Goal: Information Seeking & Learning: Check status

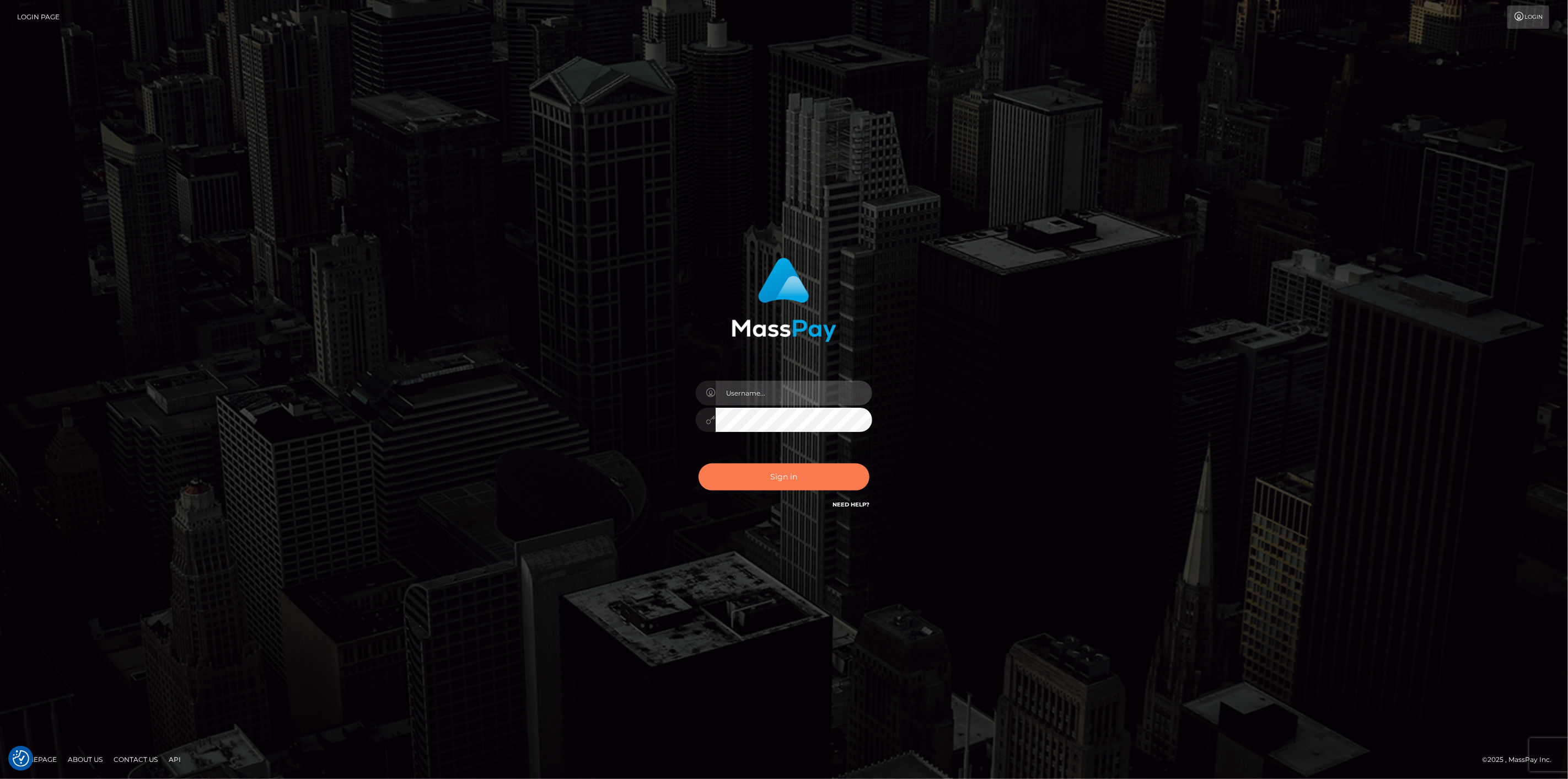
type input "[DOMAIN_NAME]"
click at [753, 481] on button "Sign in" at bounding box center [784, 476] width 171 height 27
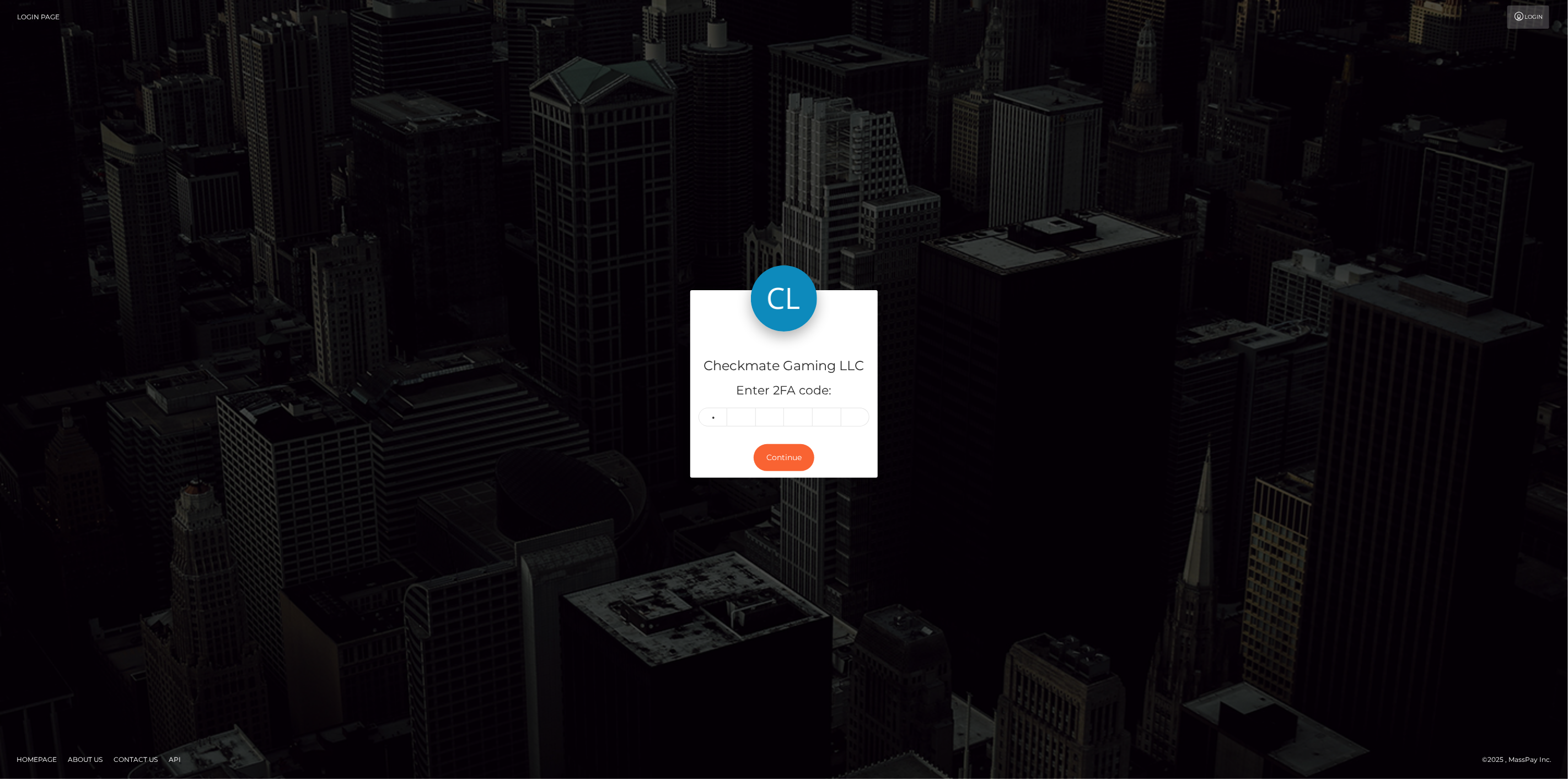
type input "7"
type input "1"
type input "9"
type input "7"
type input "8"
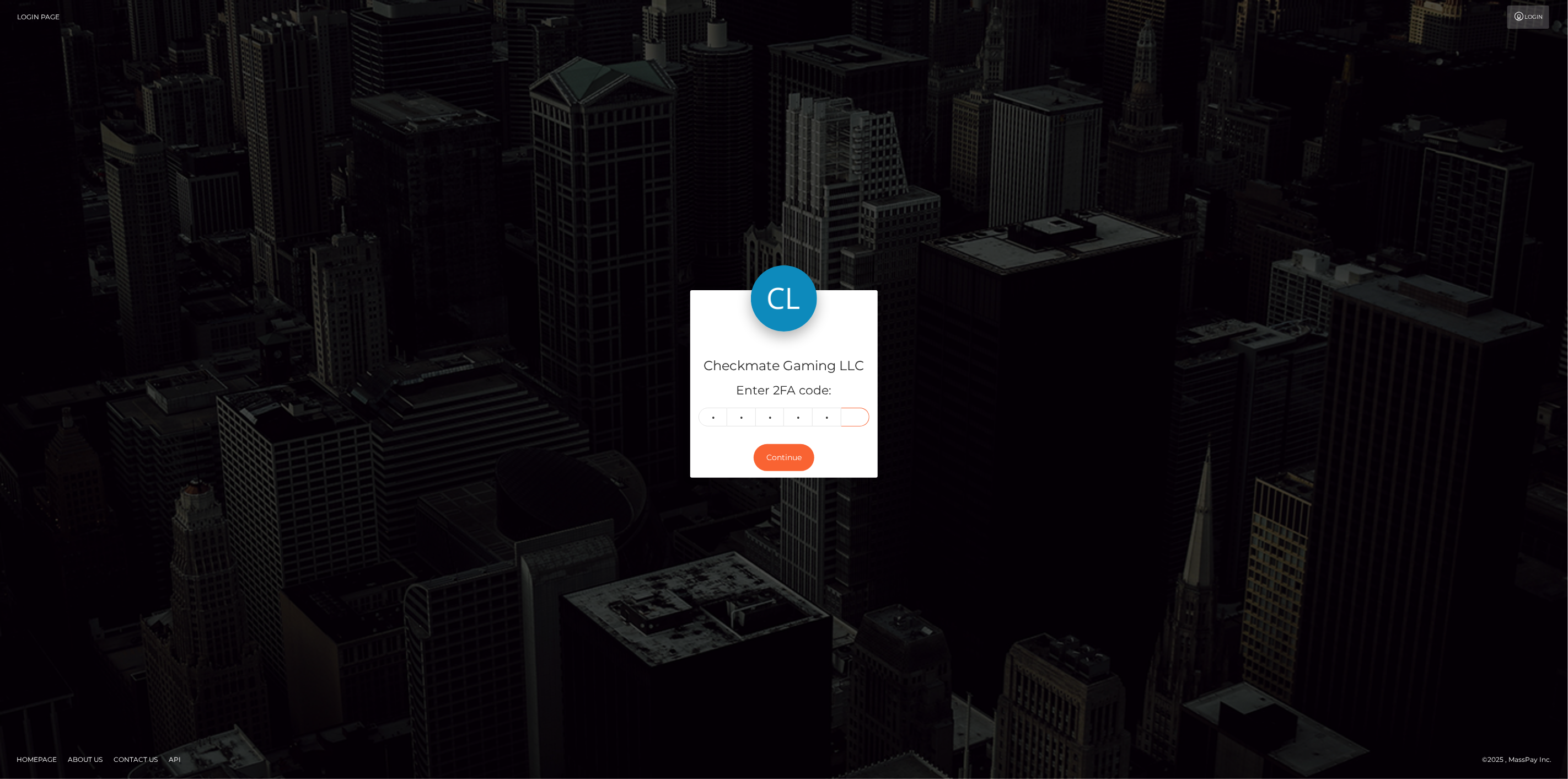
type input "4"
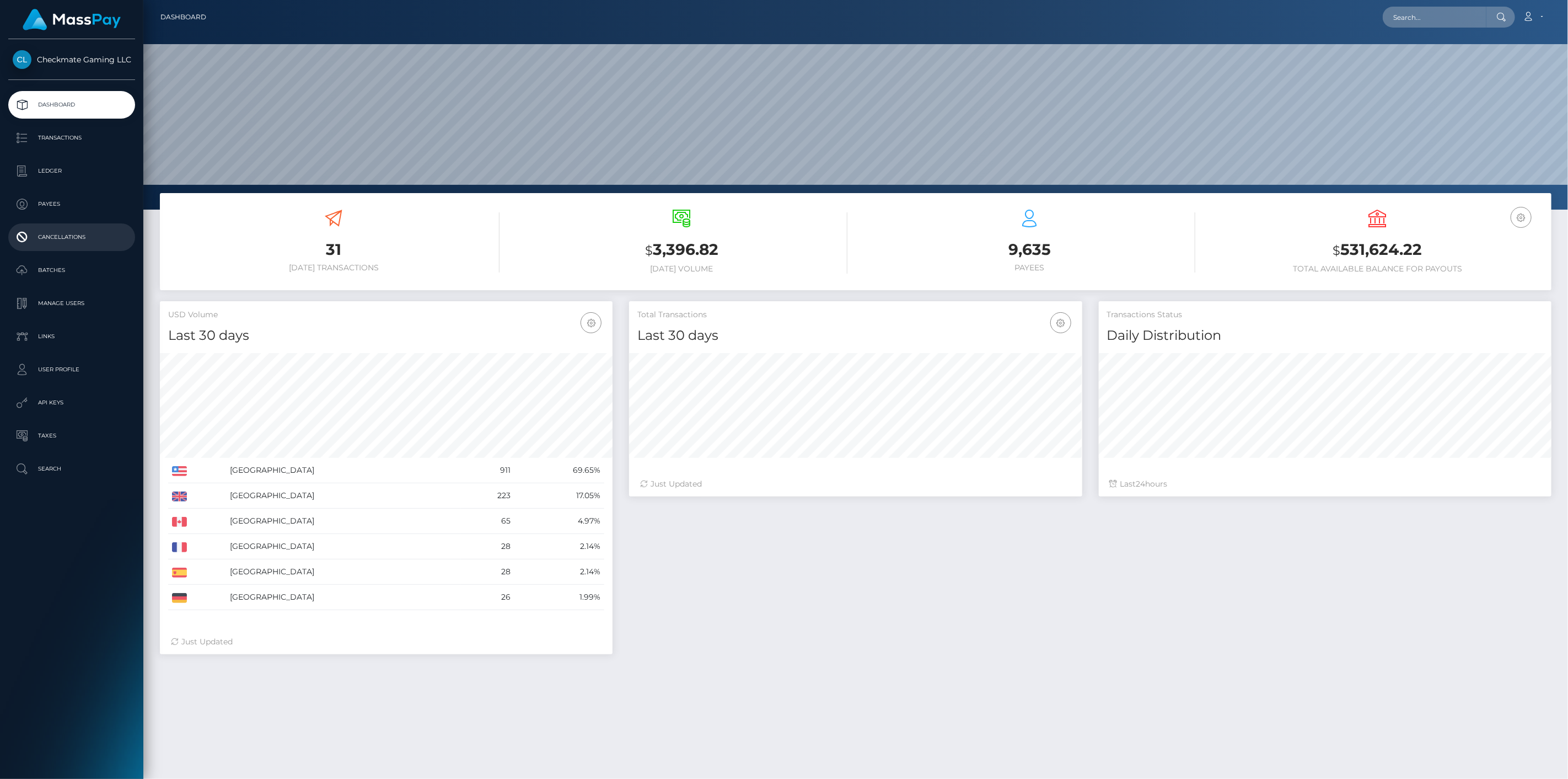
scroll to position [195, 453]
click at [53, 200] on p "Payees" at bounding box center [72, 203] width 118 height 17
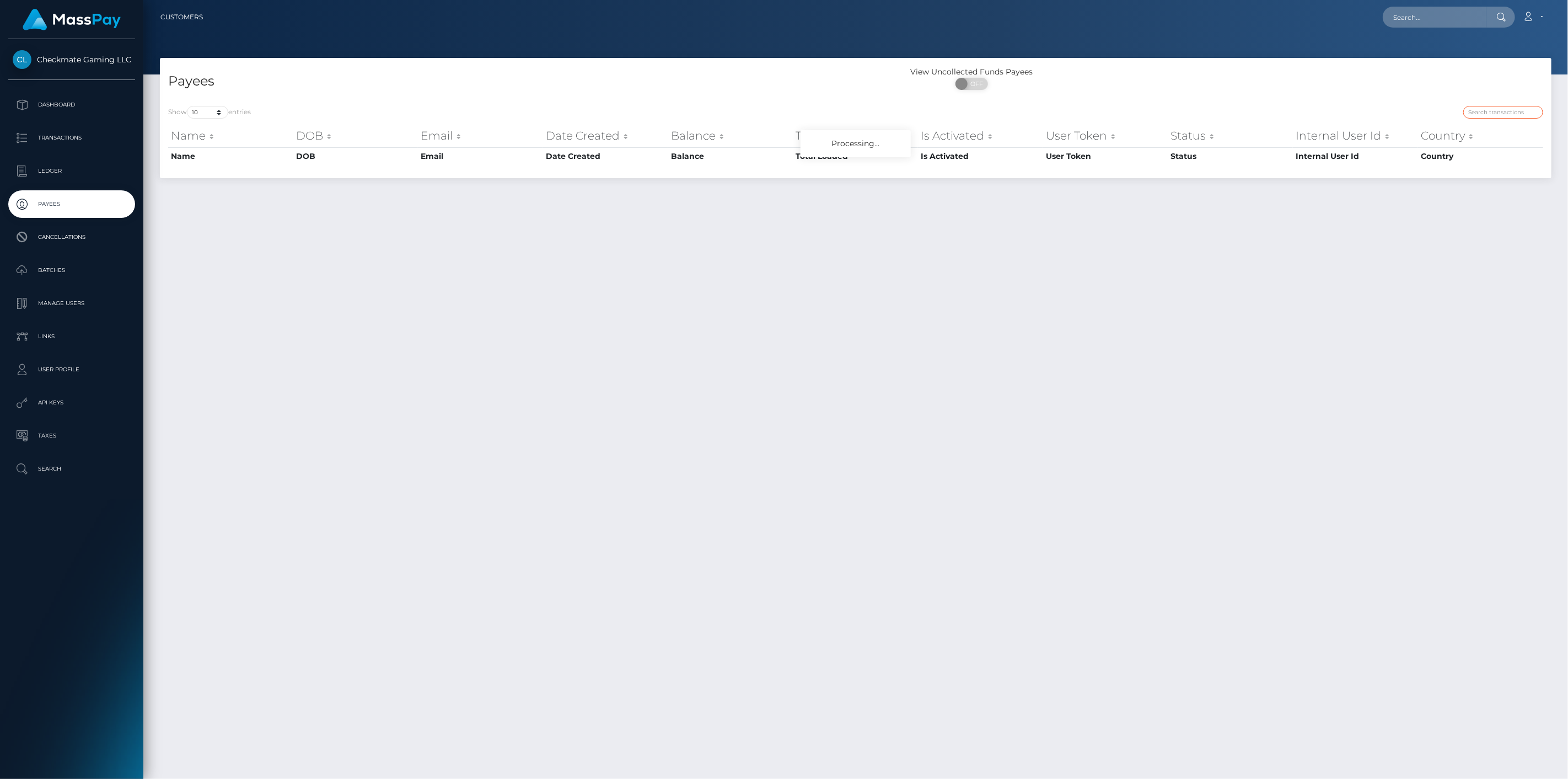
click at [1517, 112] on input "search" at bounding box center [1502, 112] width 80 height 13
paste input "332646"
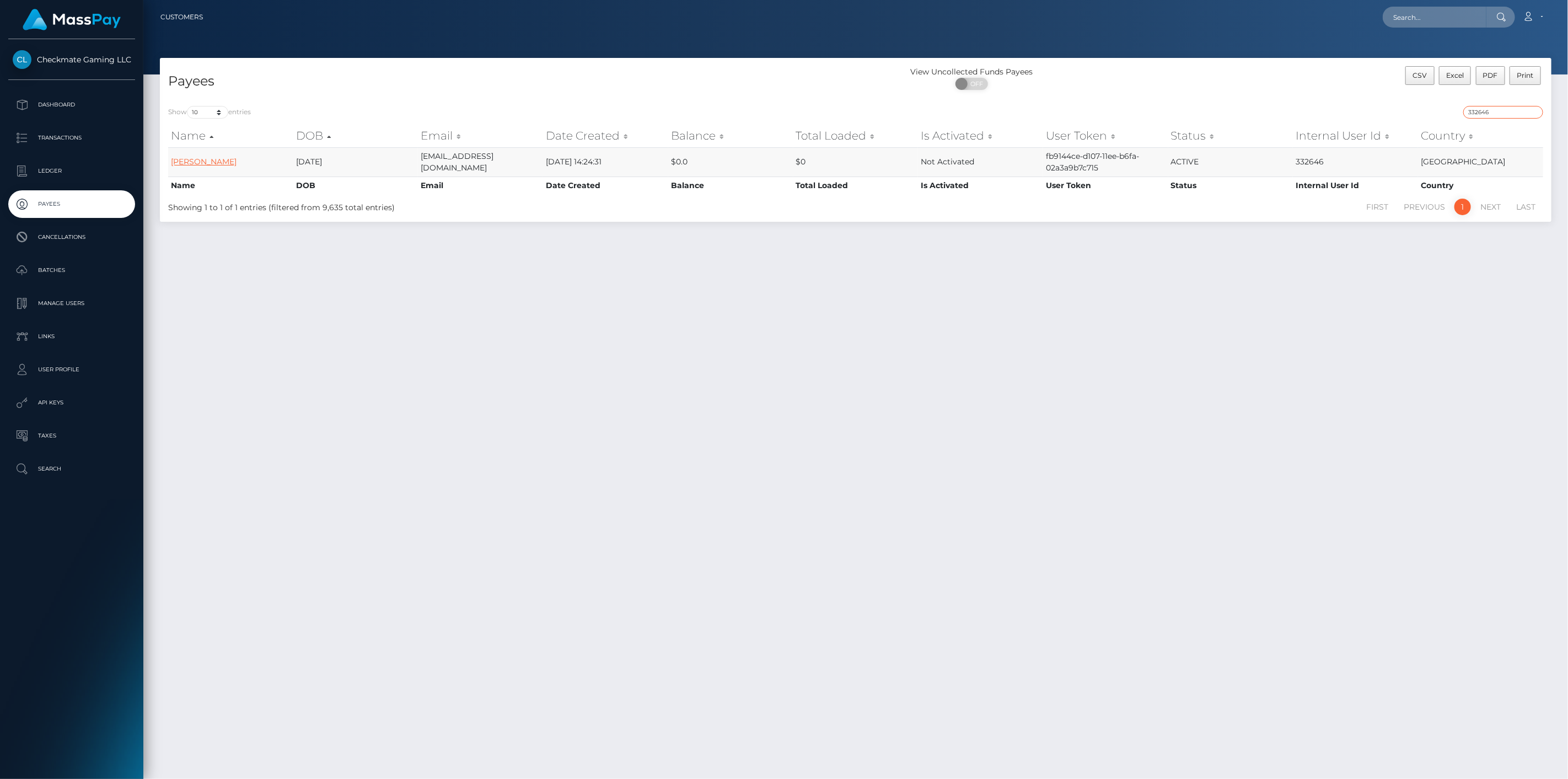
type input "332646"
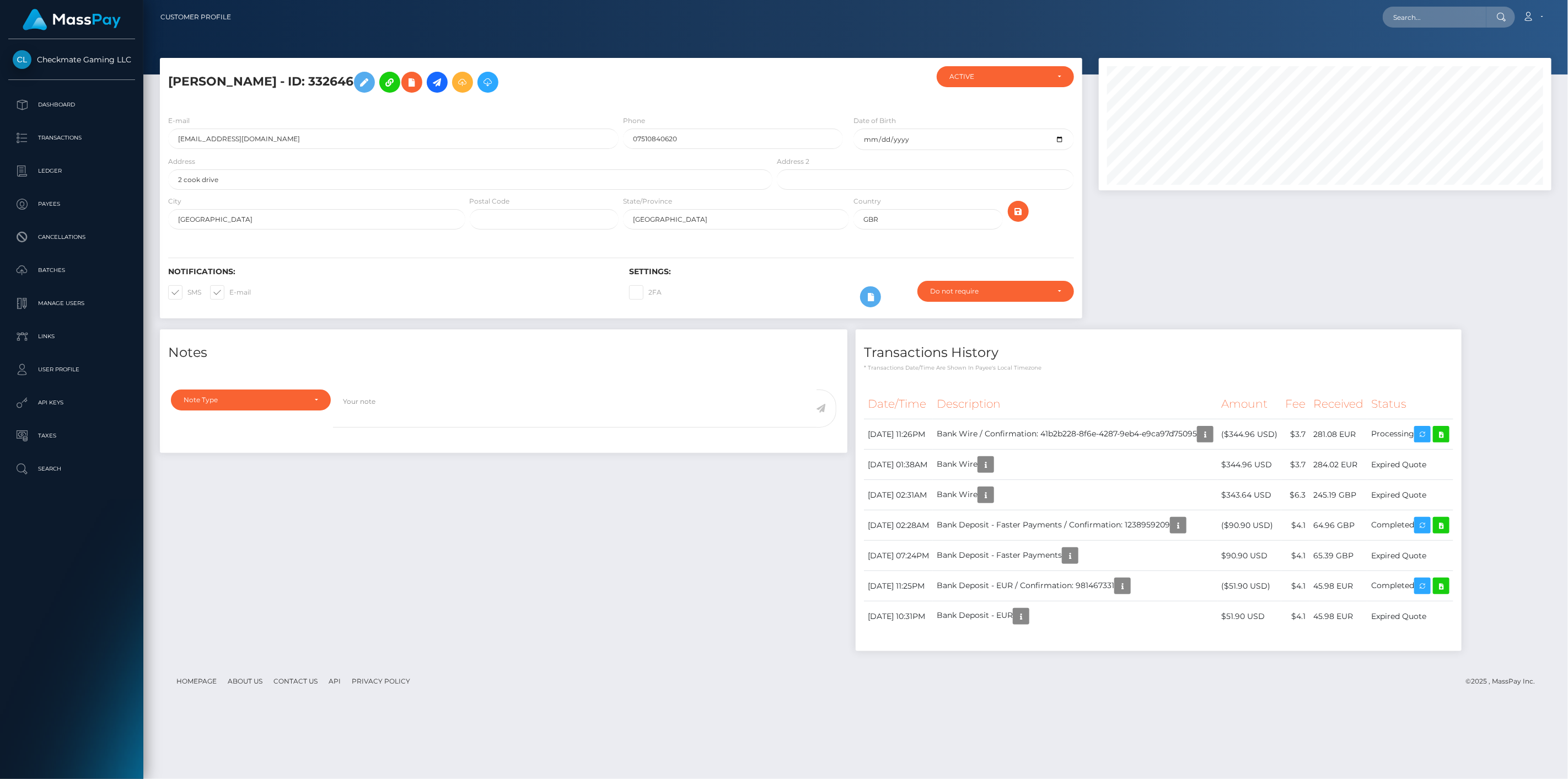
scroll to position [132, 453]
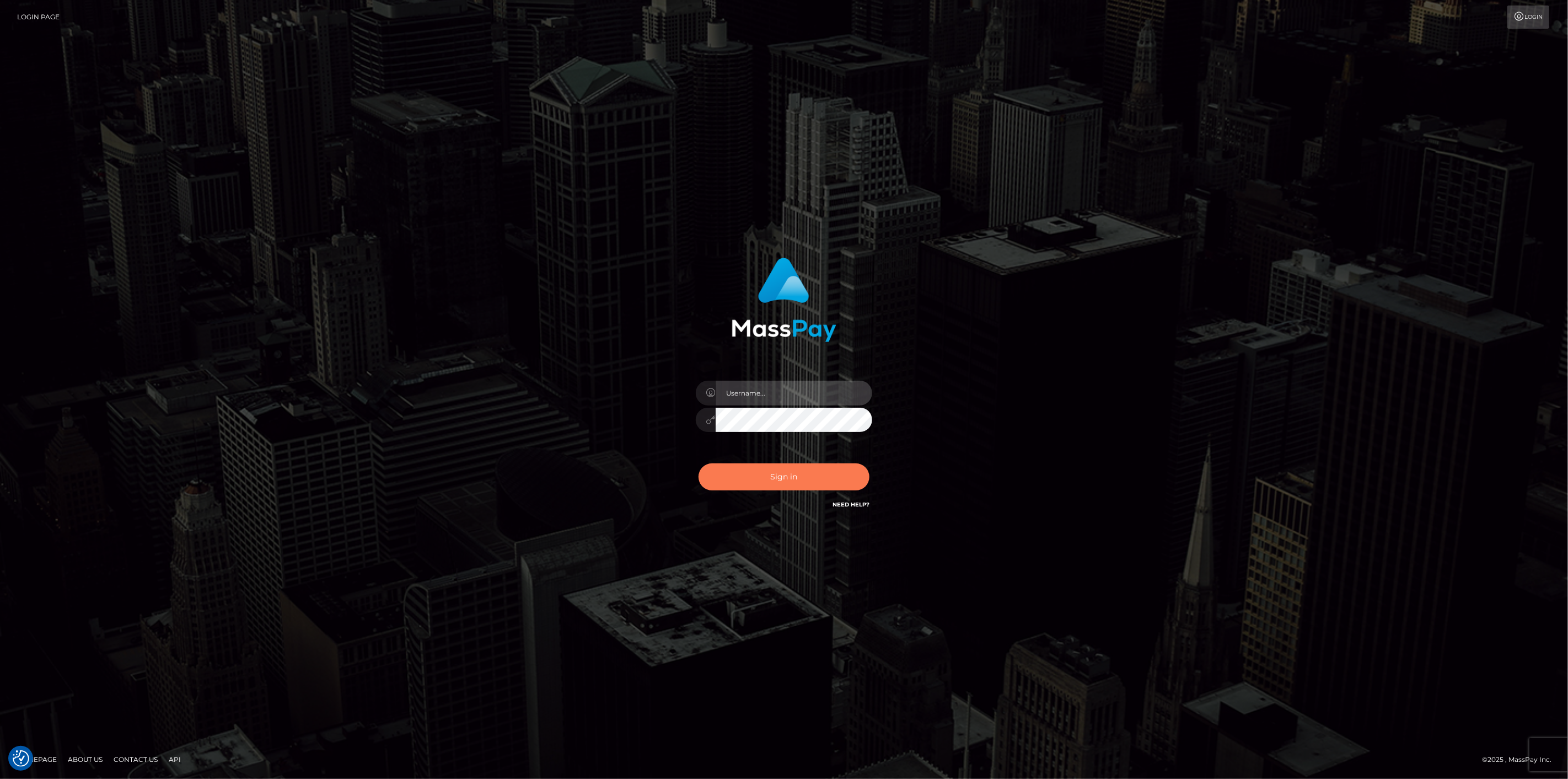
type input "[DOMAIN_NAME]"
click at [801, 483] on button "Sign in" at bounding box center [784, 476] width 171 height 27
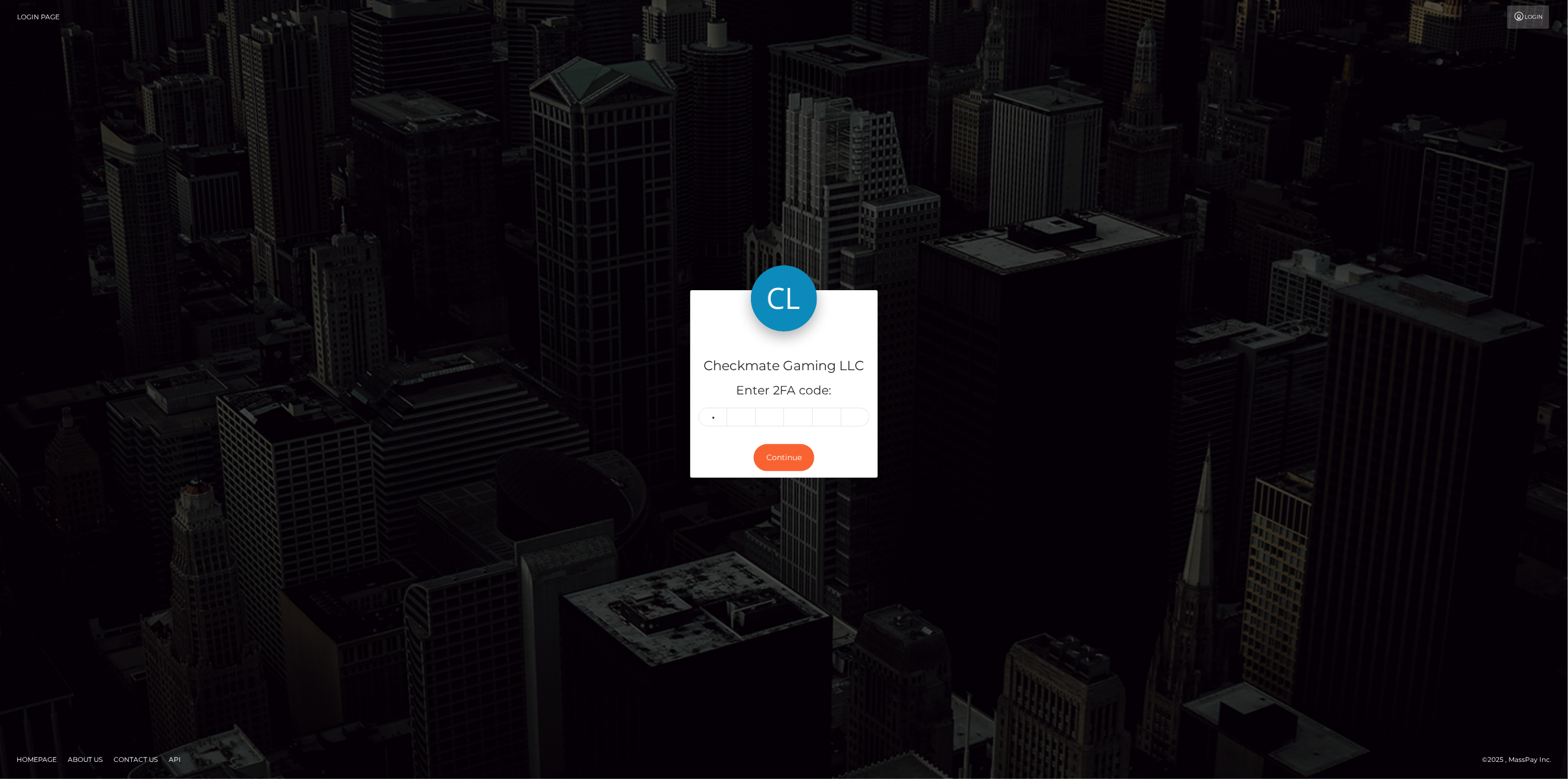
type input "4"
type input "0"
type input "4"
type input "6"
type input "7"
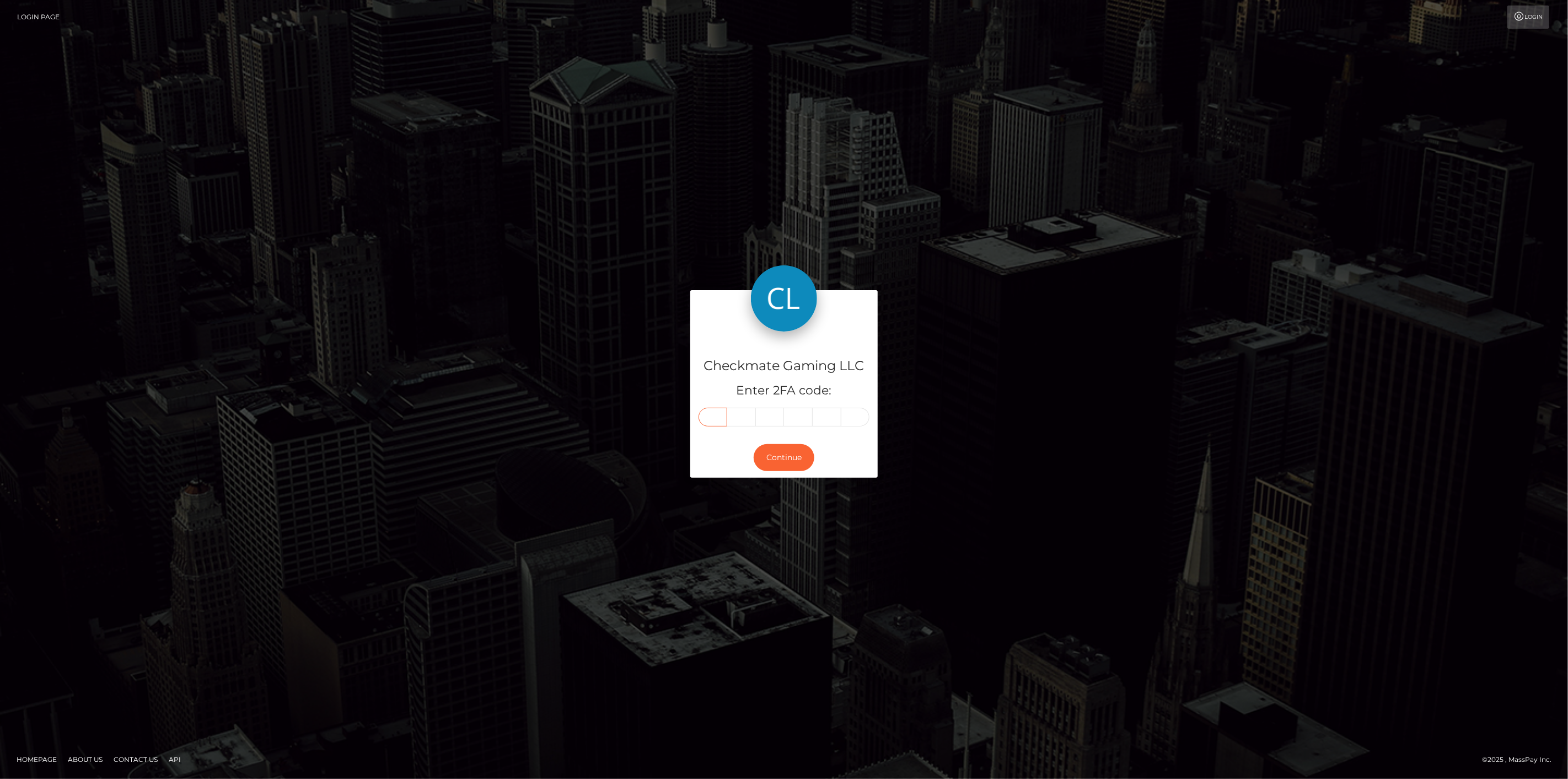
type input "4"
type input "0"
type input "4"
type input "6"
type input "0"
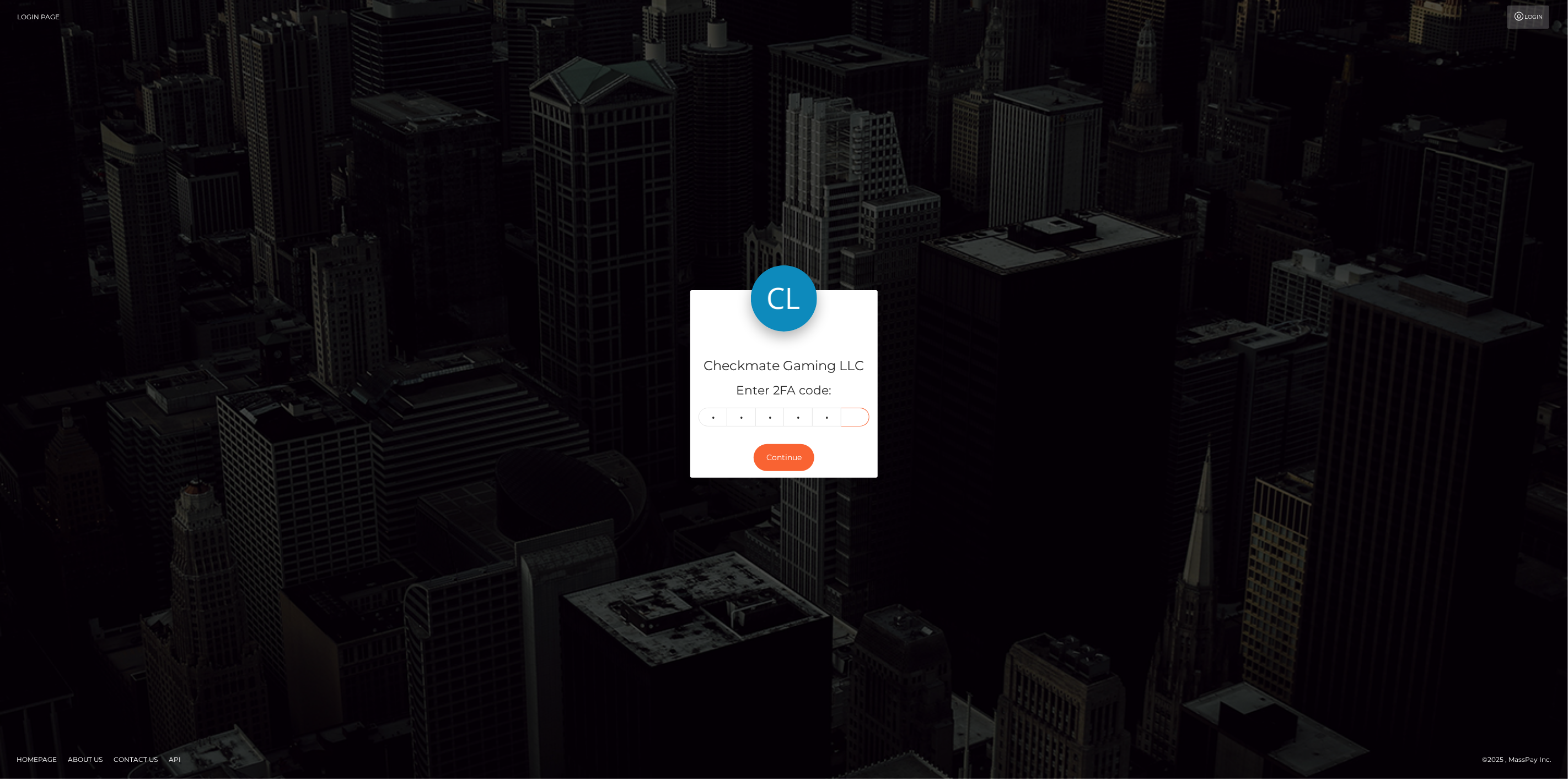
type input "7"
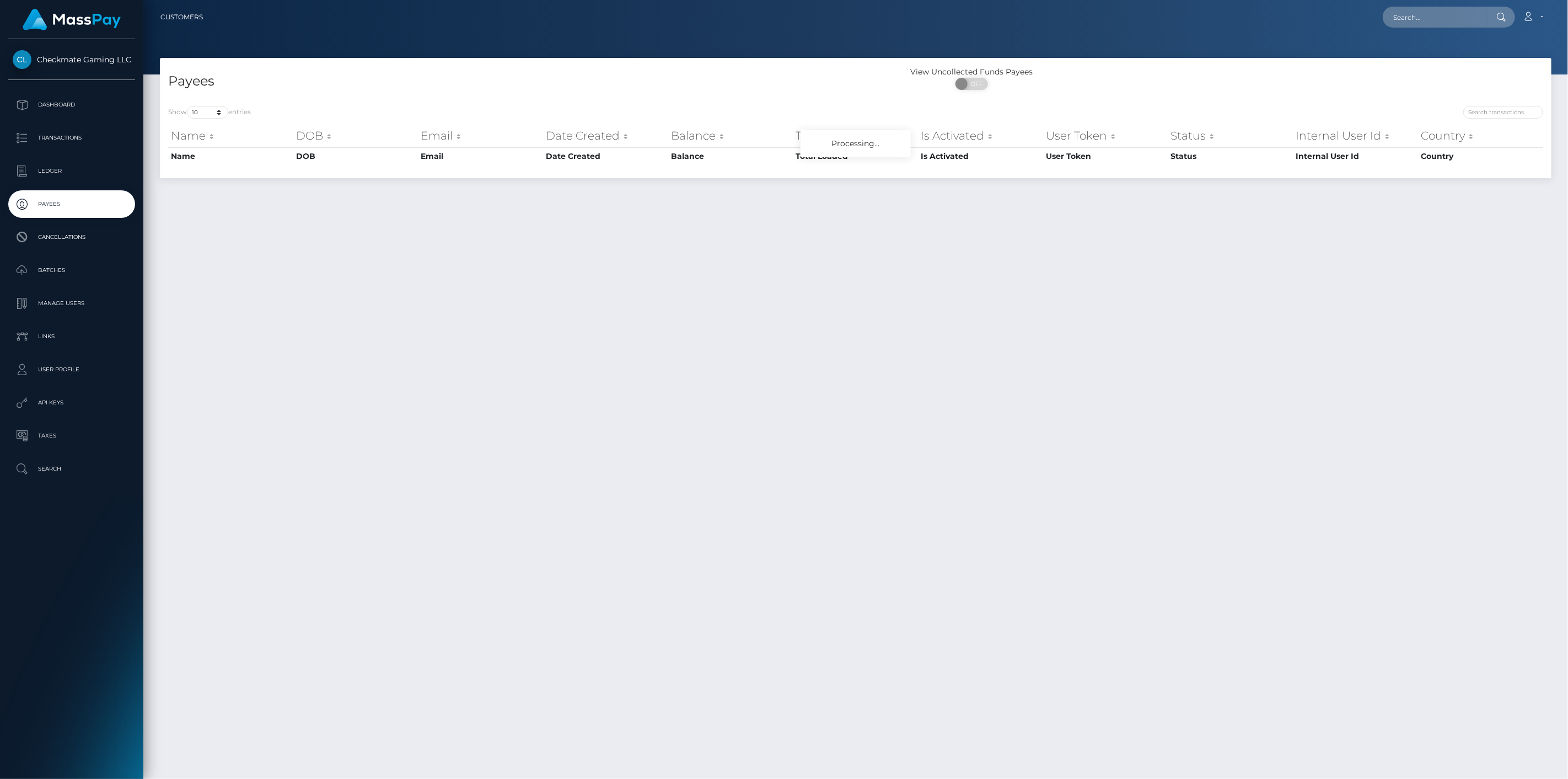
click at [1500, 121] on div "Name DOB Email Date Created Balance Total Loaded Is Activated User Token Status…" at bounding box center [856, 144] width 1391 height 46
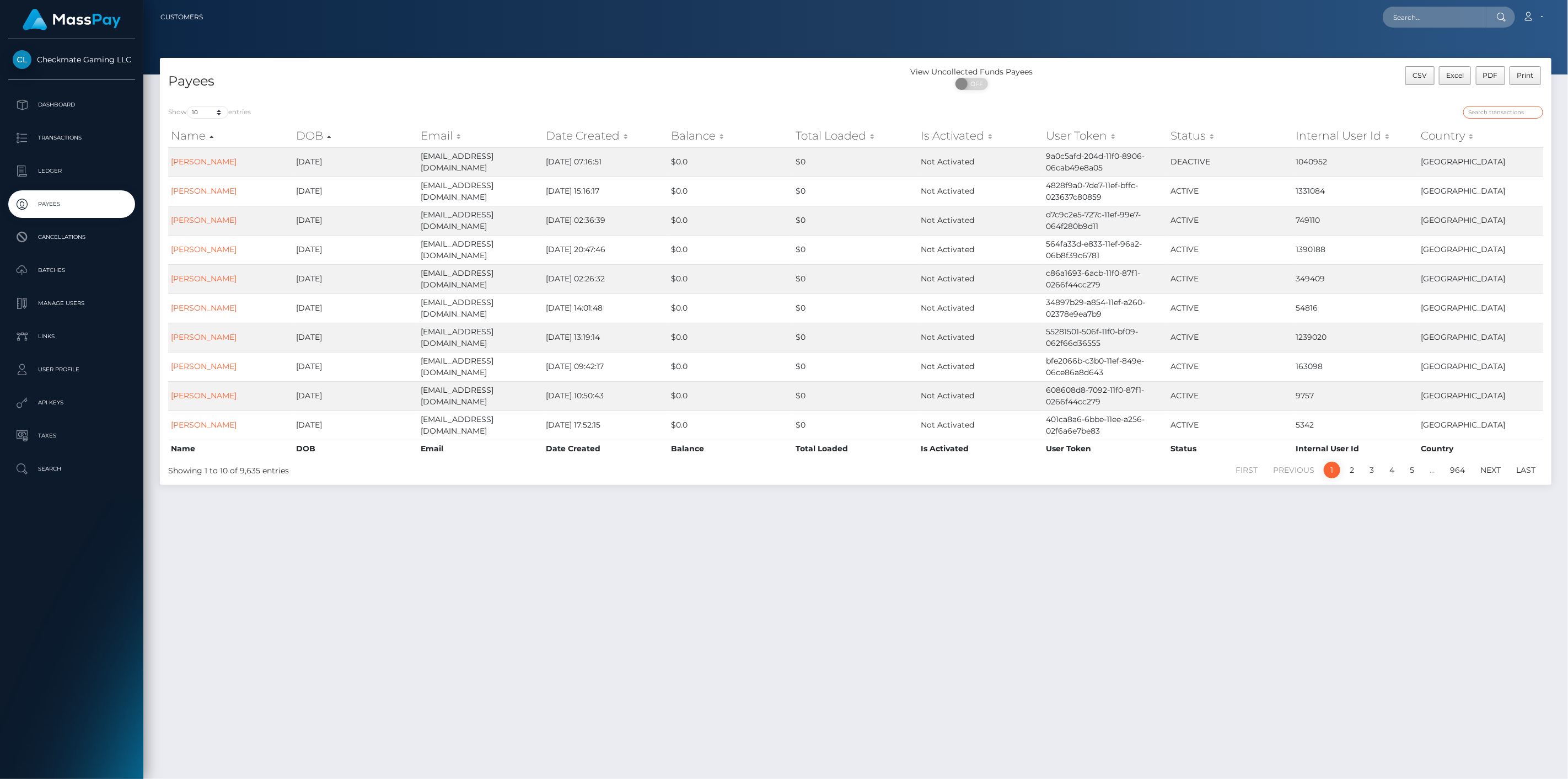
click at [1503, 117] on input "search" at bounding box center [1502, 112] width 80 height 13
paste input "1023324"
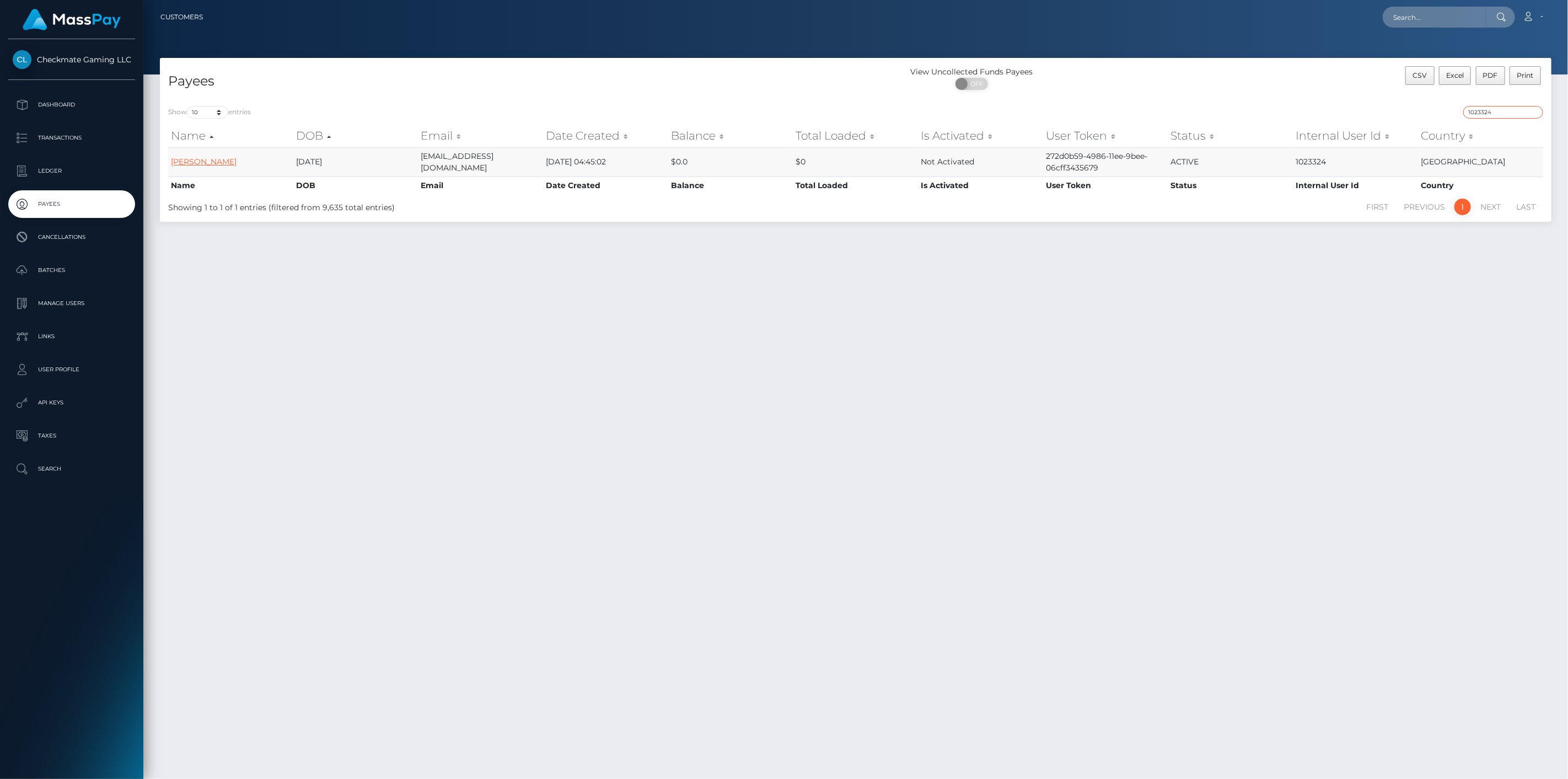
type input "1023324"
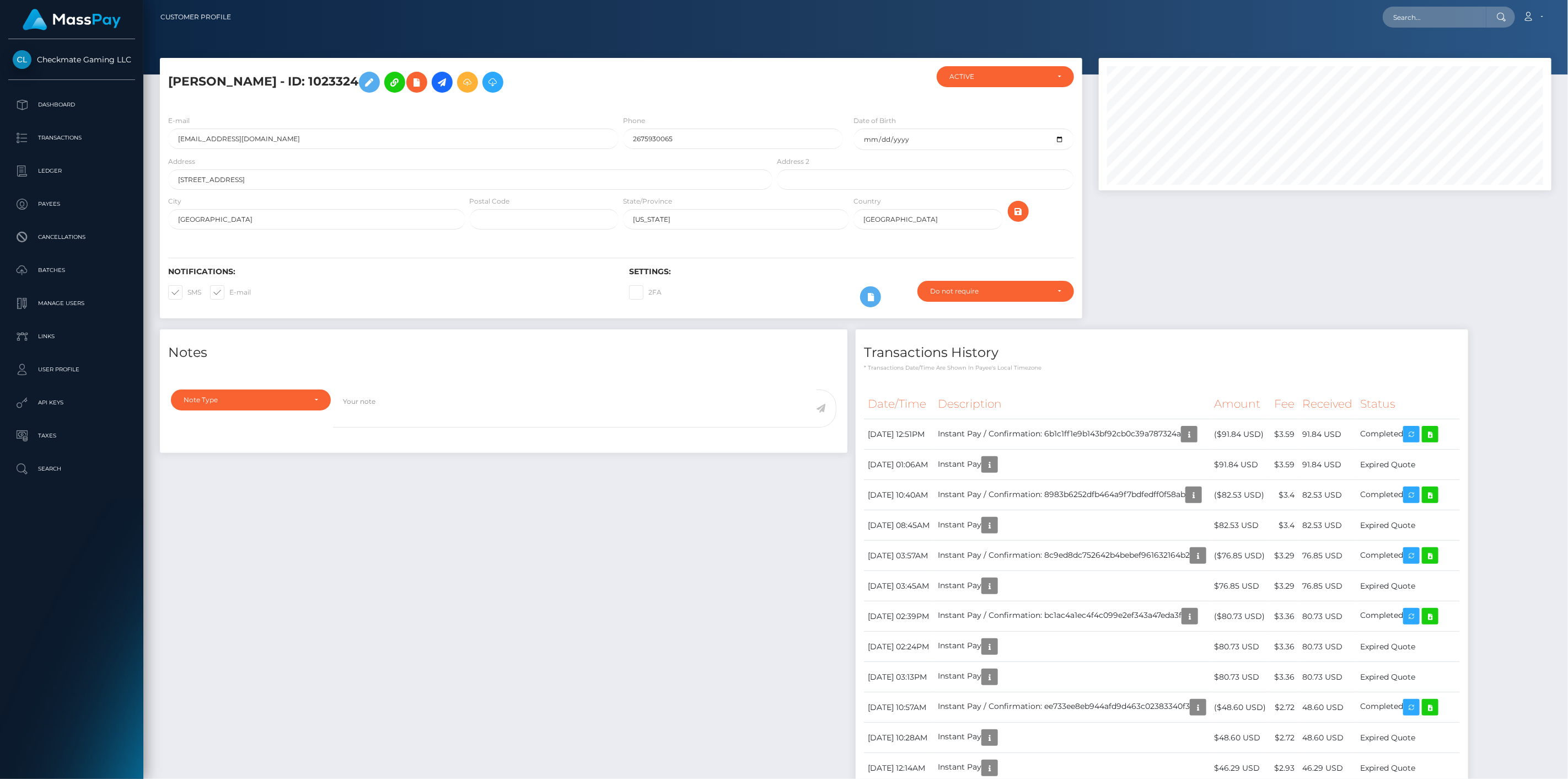
scroll to position [132, 453]
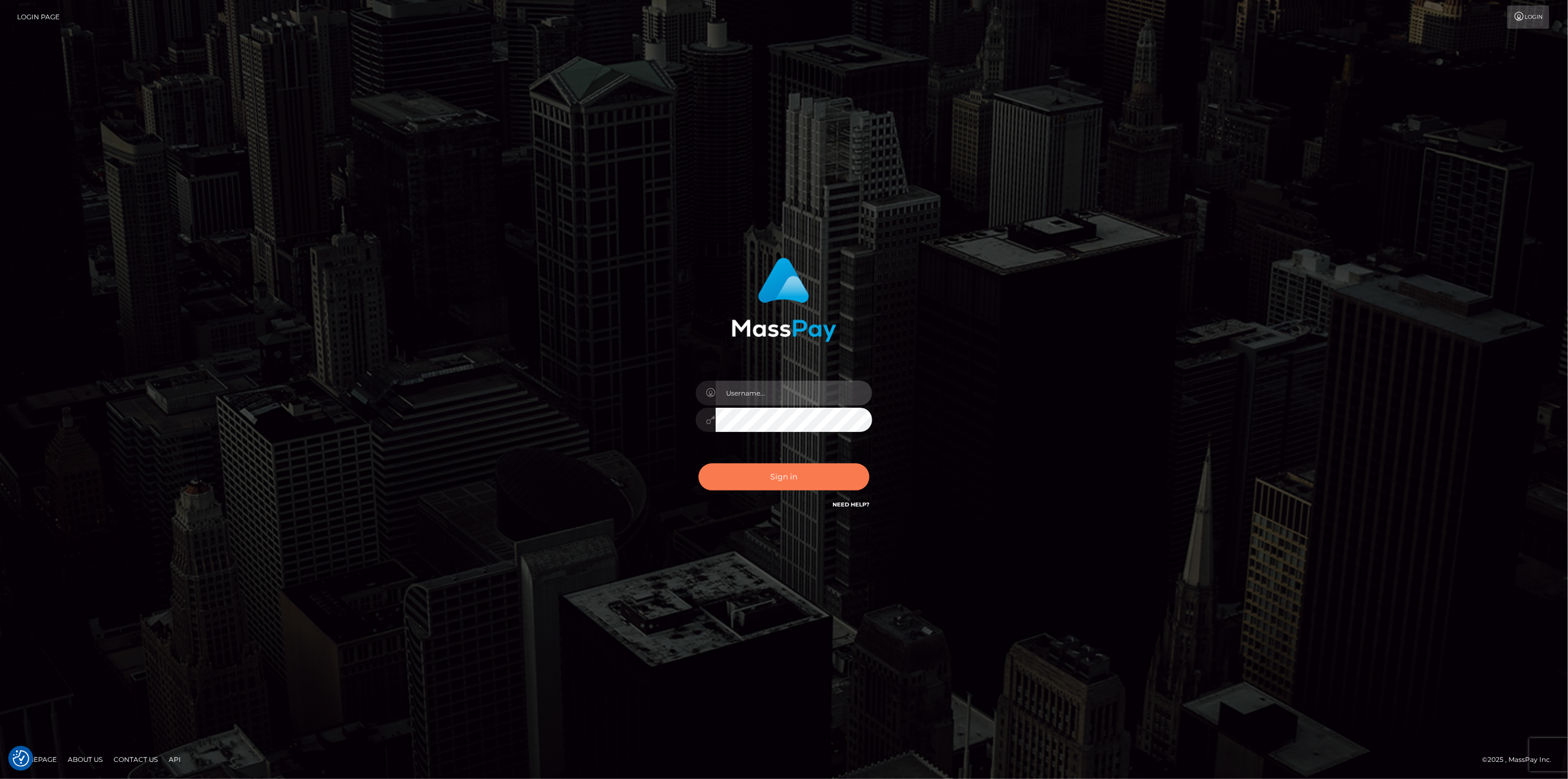
type input "[DOMAIN_NAME]"
click at [796, 468] on button "Sign in" at bounding box center [784, 476] width 171 height 27
type input "[DOMAIN_NAME]"
click at [795, 483] on button "Sign in" at bounding box center [784, 476] width 171 height 27
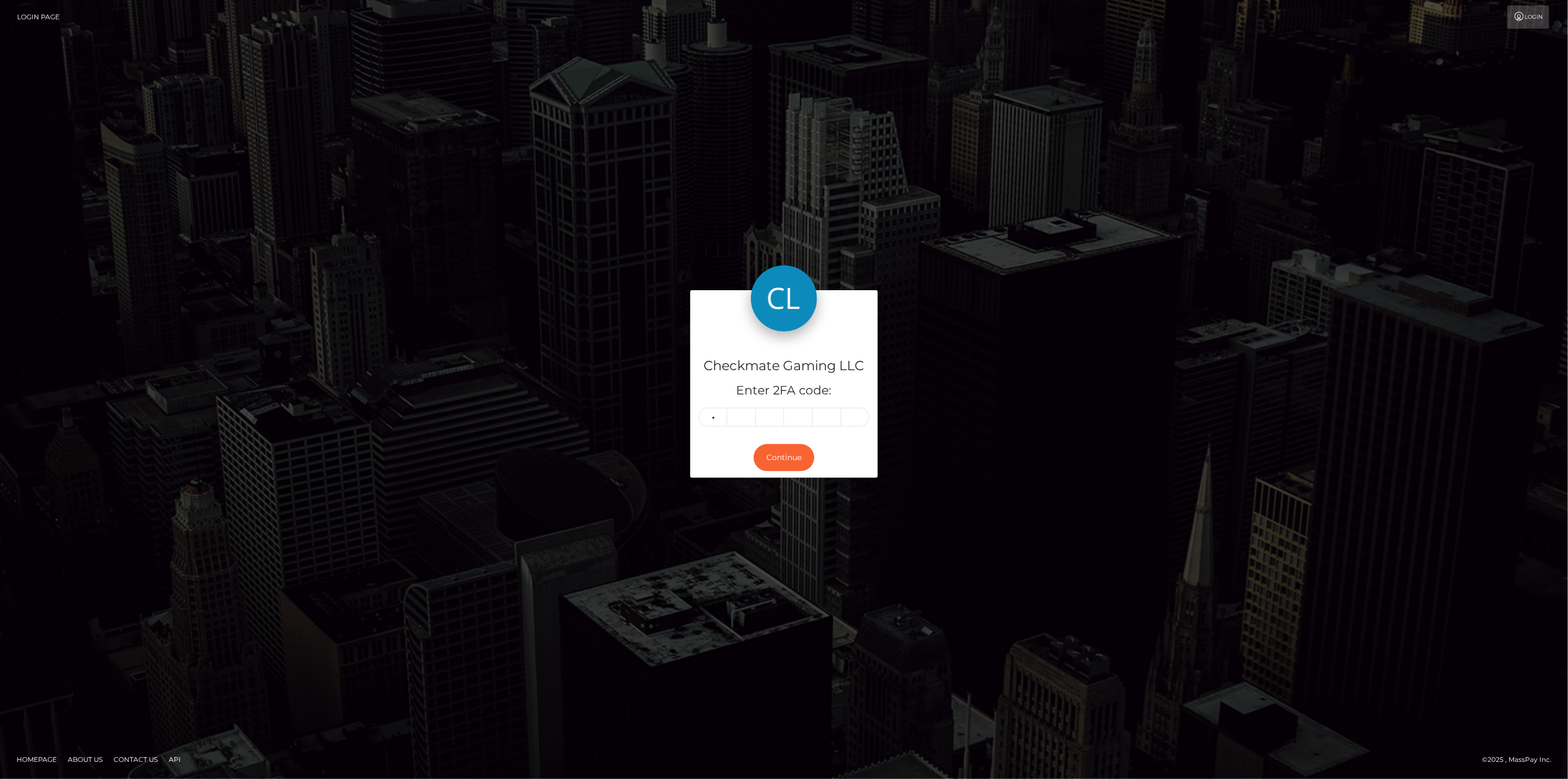
type input "6"
type input "4"
type input "0"
type input "5"
type input "9"
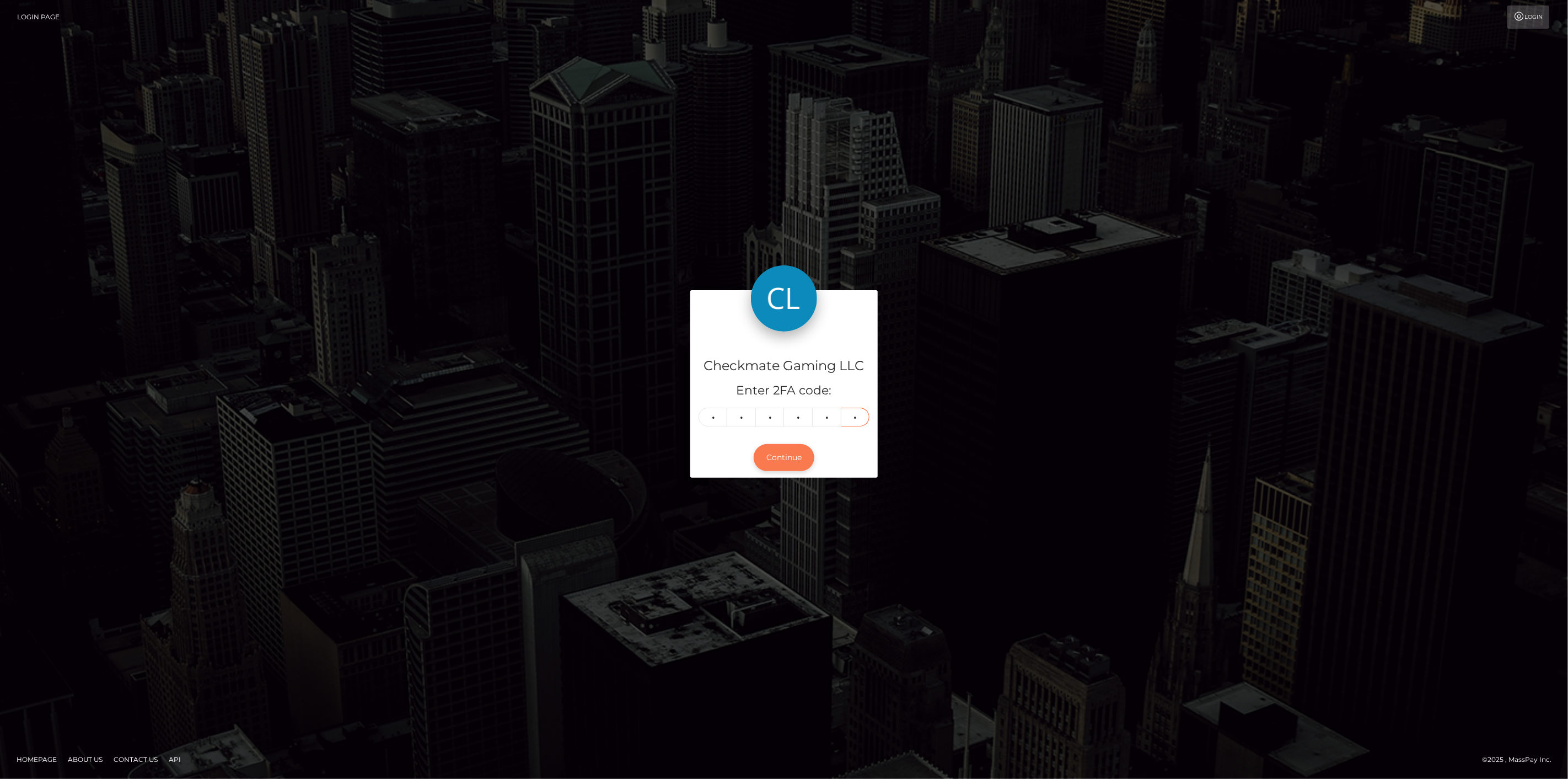
type input "0"
click at [786, 460] on button "Continue" at bounding box center [784, 457] width 60 height 27
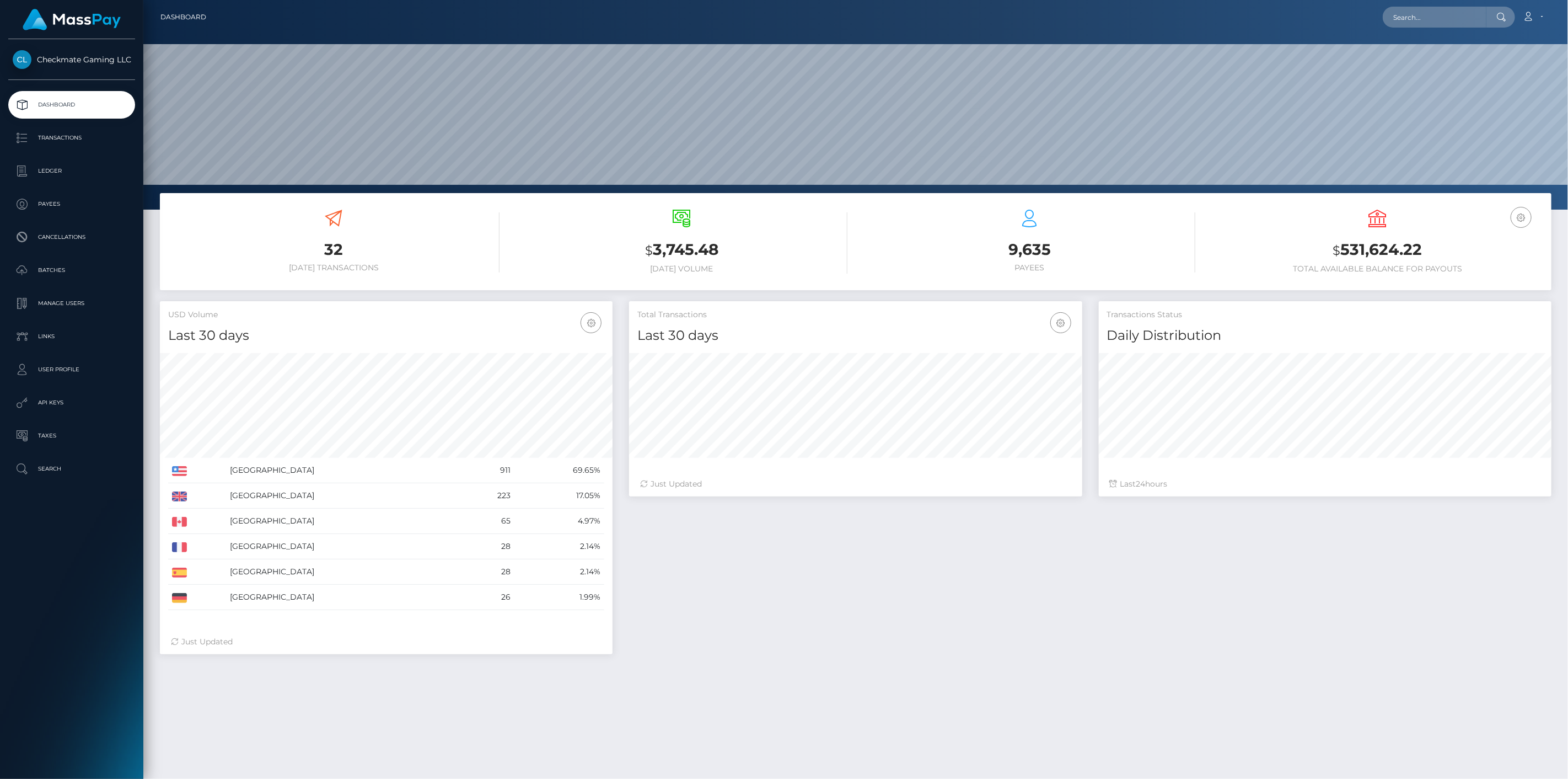
scroll to position [195, 453]
click at [67, 206] on p "Payees" at bounding box center [72, 203] width 118 height 17
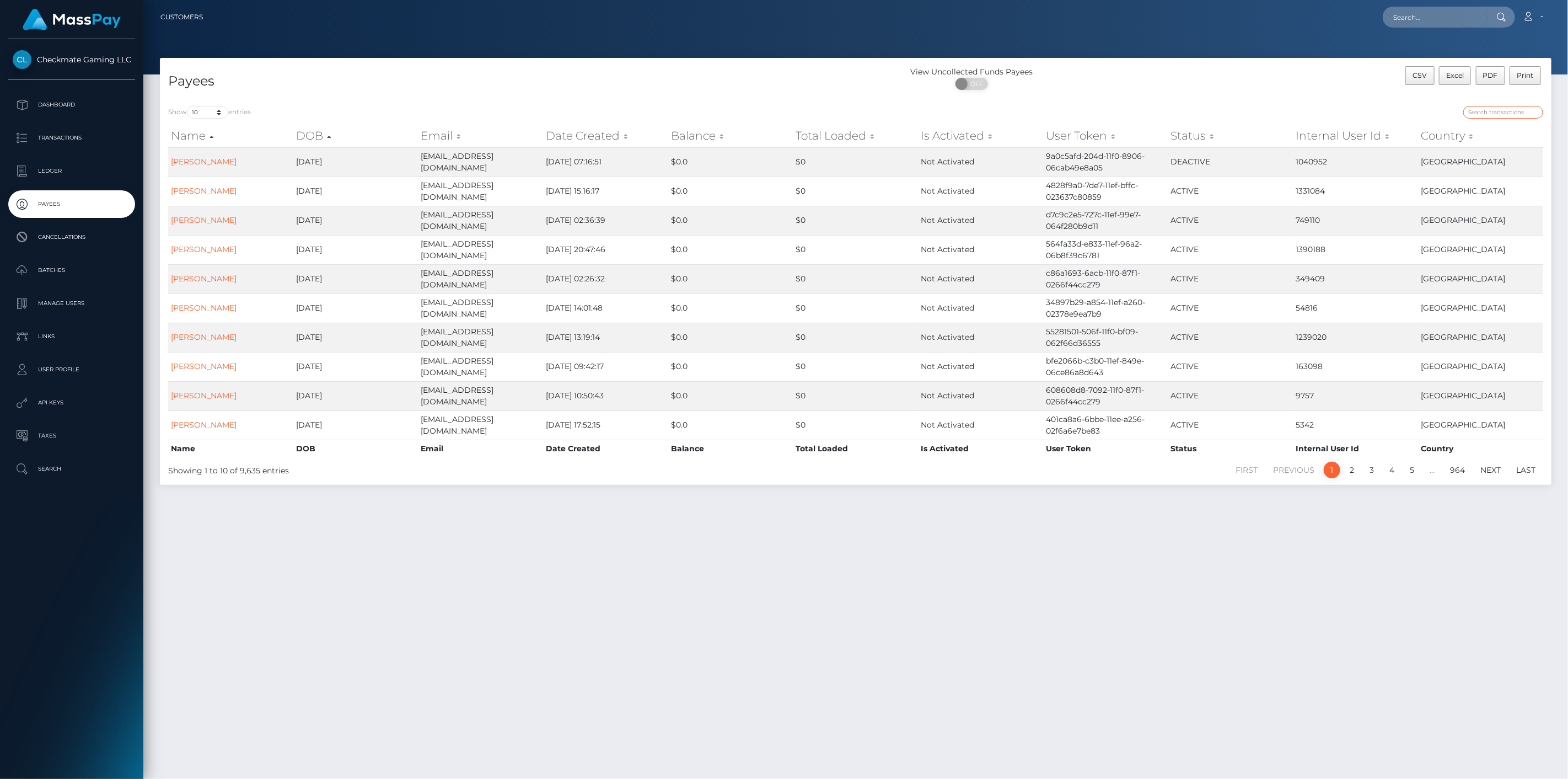
click at [1517, 111] on input "search" at bounding box center [1502, 112] width 80 height 13
paste input "1078563"
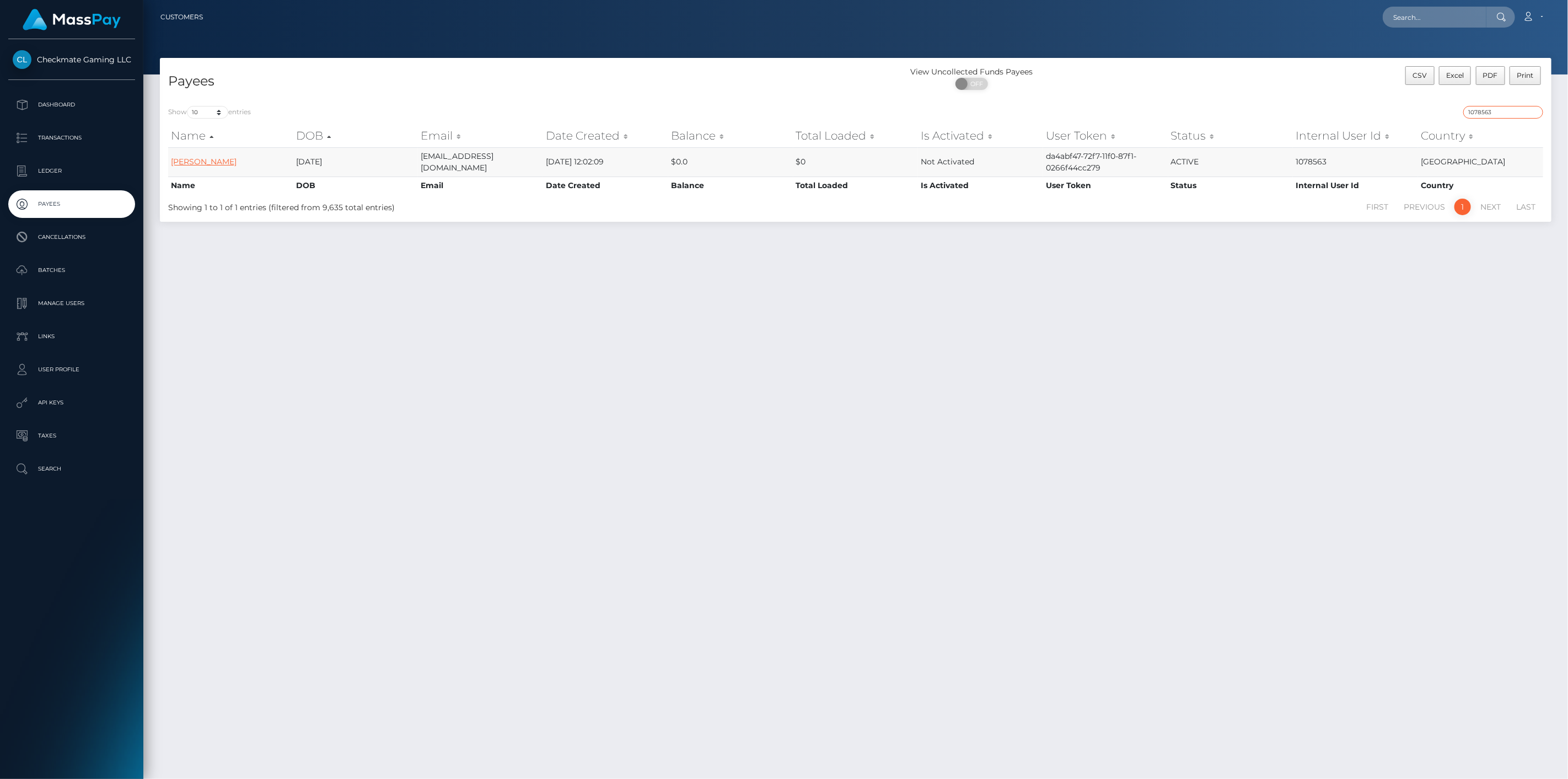
type input "1078563"
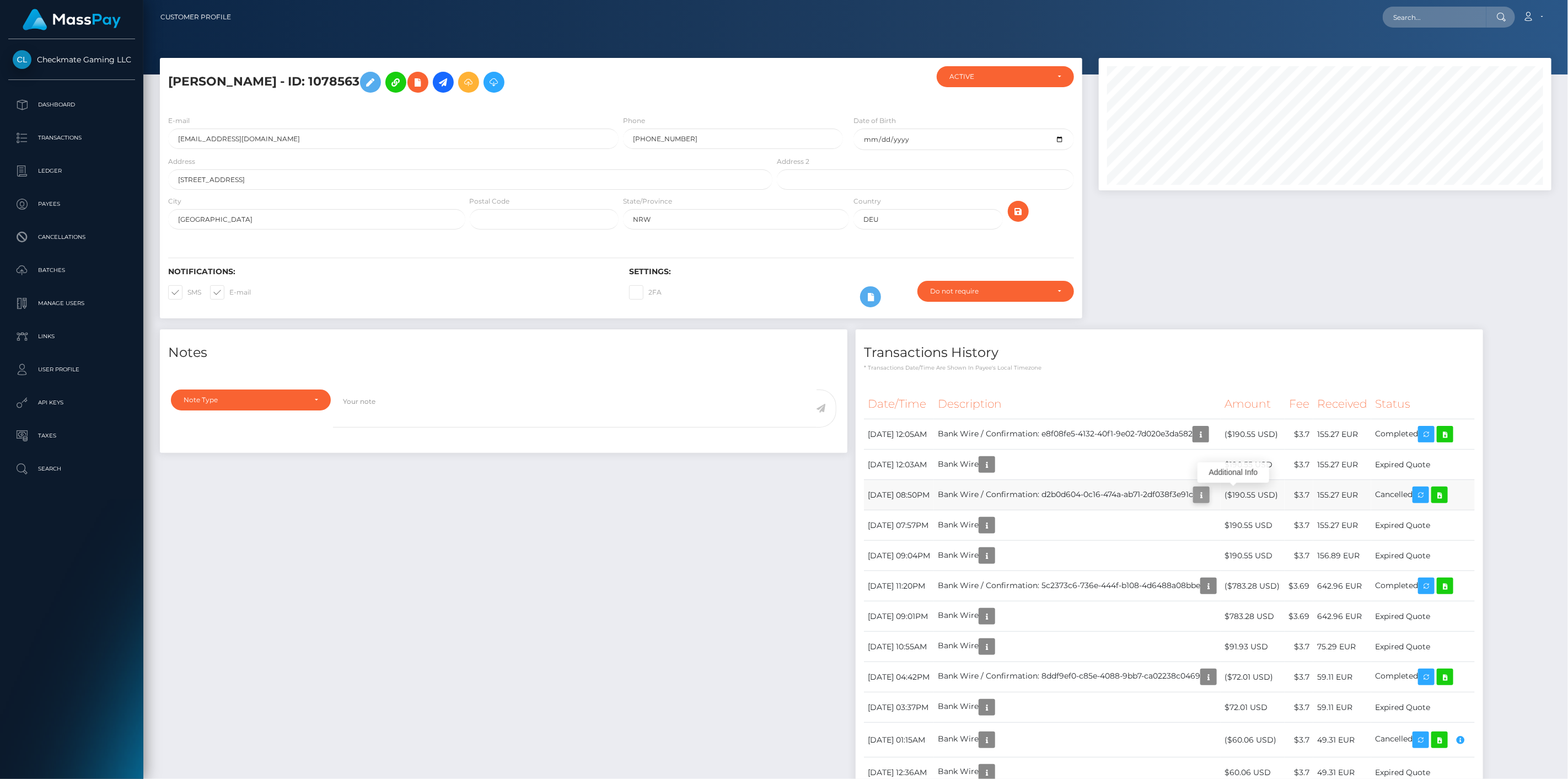
scroll to position [132, 453]
click at [1208, 495] on icon "button" at bounding box center [1200, 495] width 13 height 14
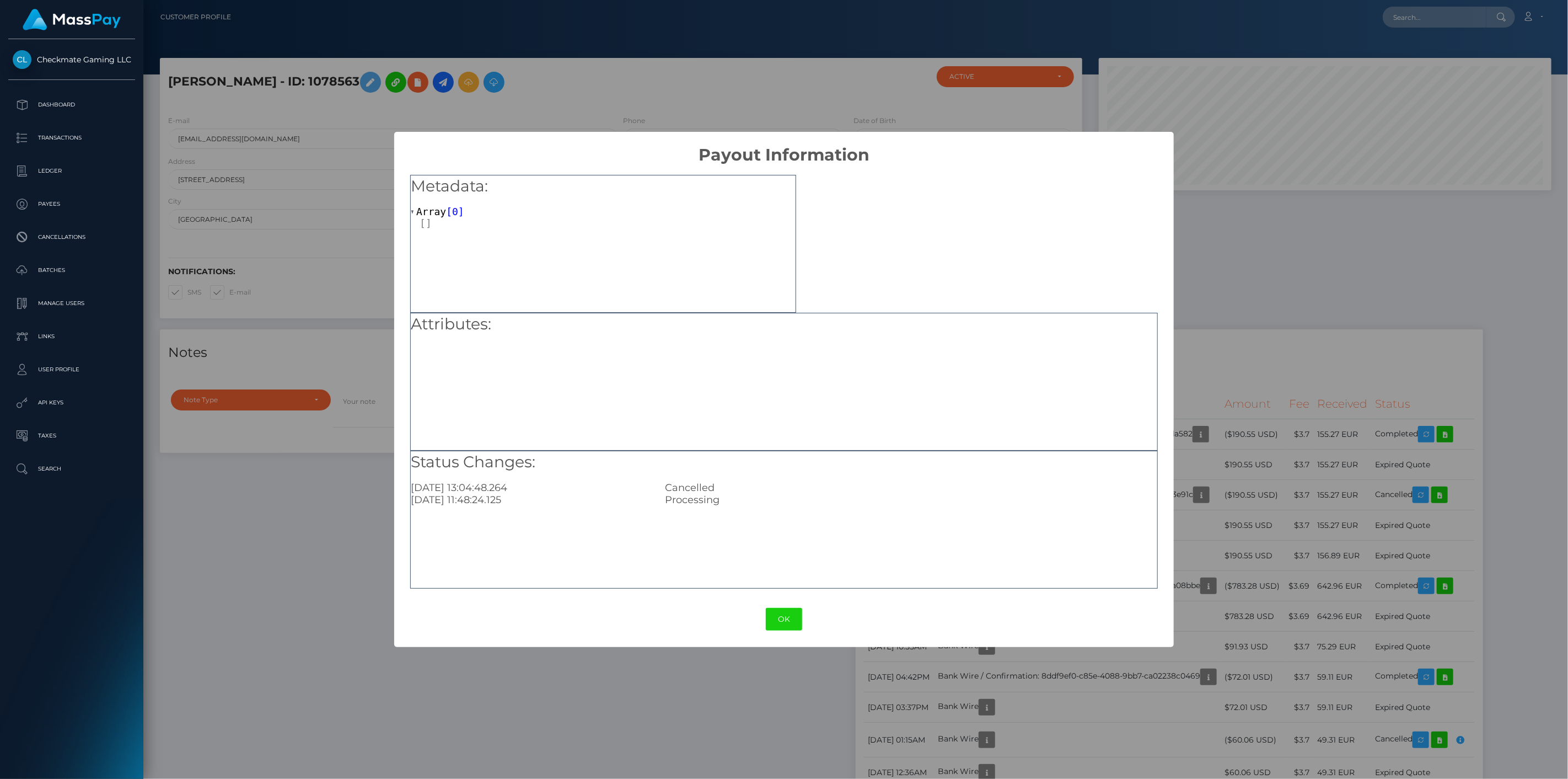
click at [1254, 334] on div "× Payout Information Metadata: Array [ 0 ] Attributes: Status Changes: [DATE] 1…" at bounding box center [784, 389] width 1568 height 779
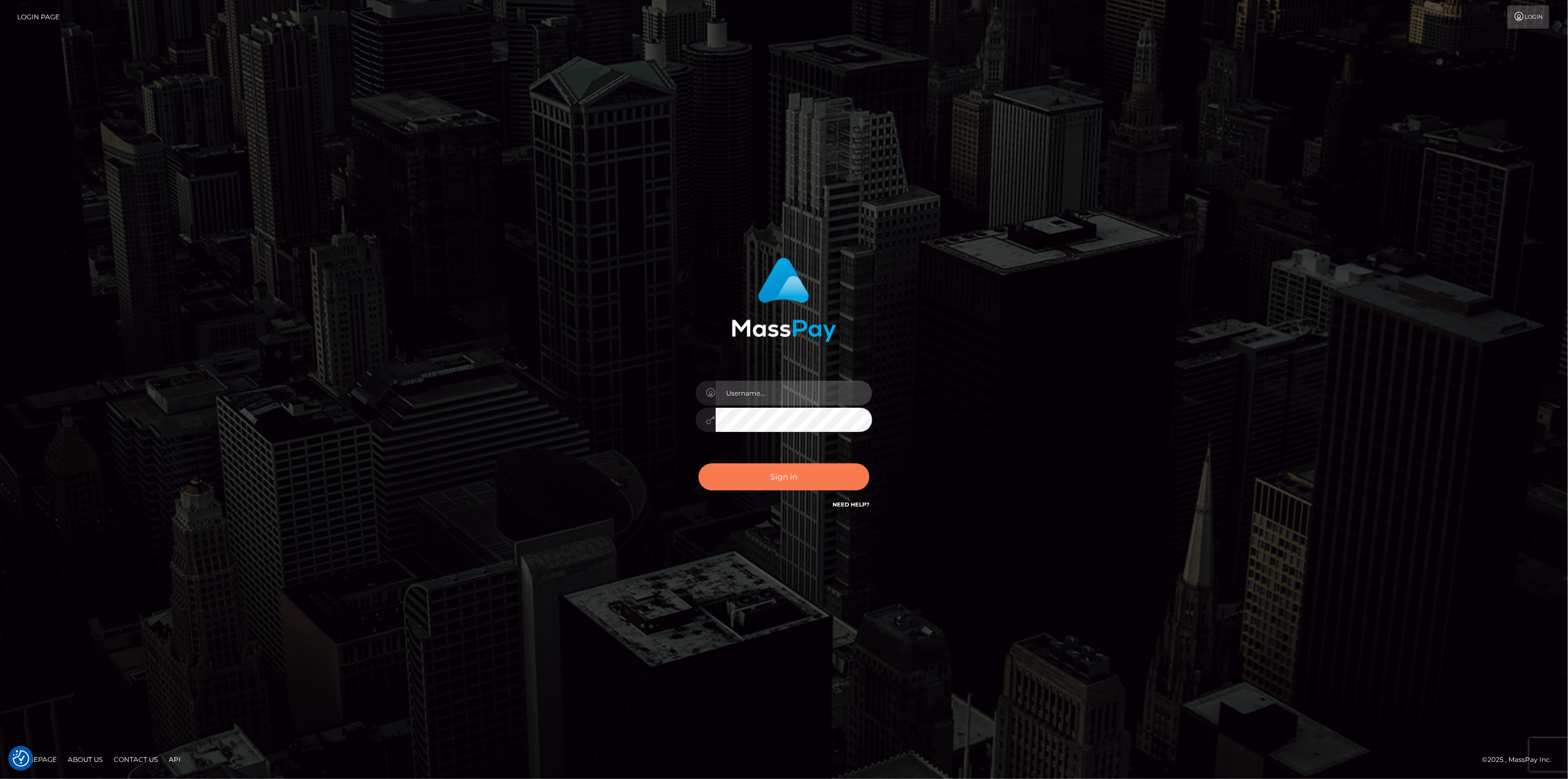
type input "[DOMAIN_NAME]"
click at [780, 467] on button "Sign in" at bounding box center [784, 476] width 171 height 27
type input "scott.cm"
click at [751, 467] on button "Sign in" at bounding box center [784, 476] width 171 height 27
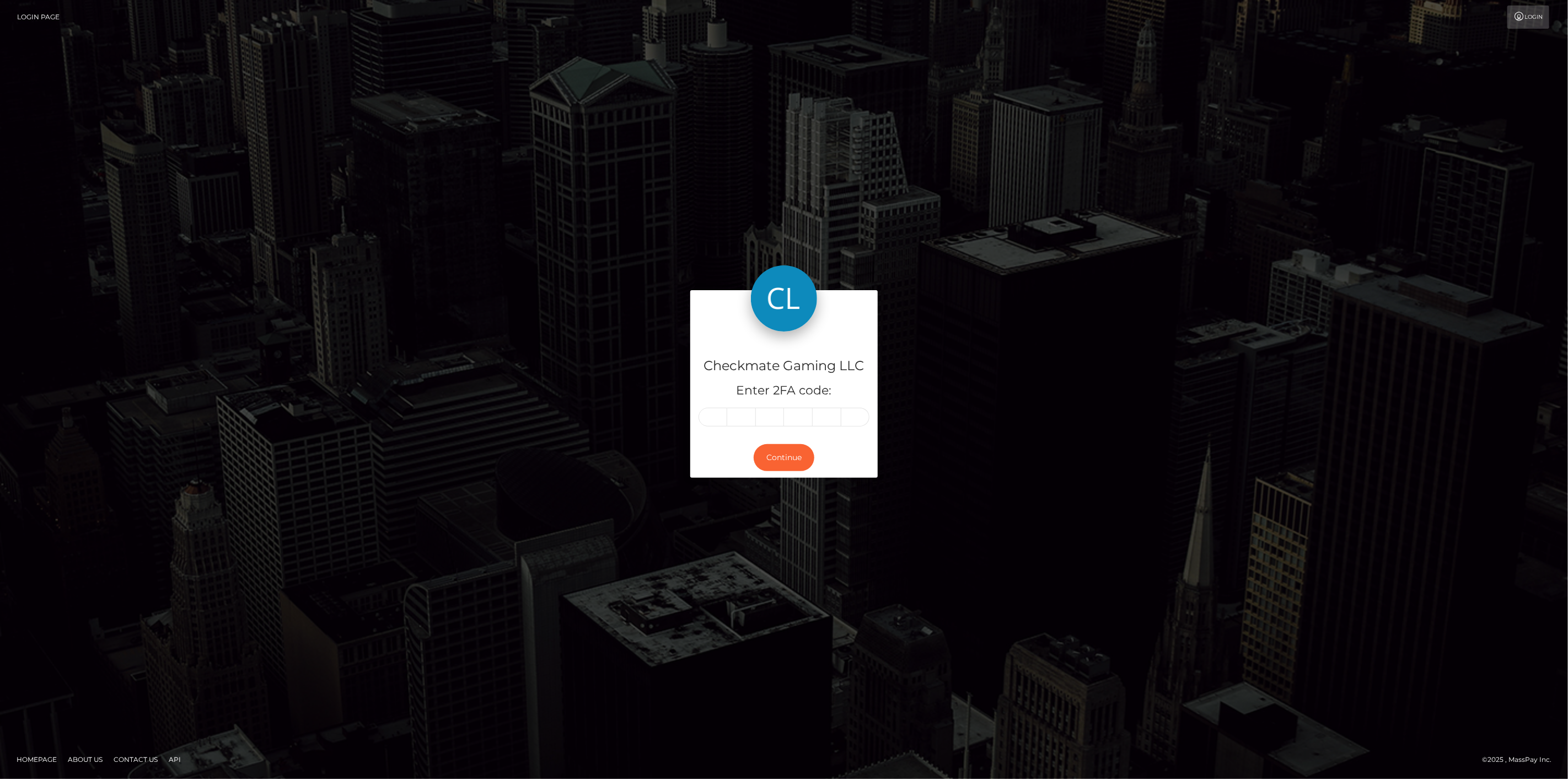
click at [709, 423] on input "text" at bounding box center [712, 417] width 29 height 19
type input "9"
type input "1"
type input "4"
type input "9"
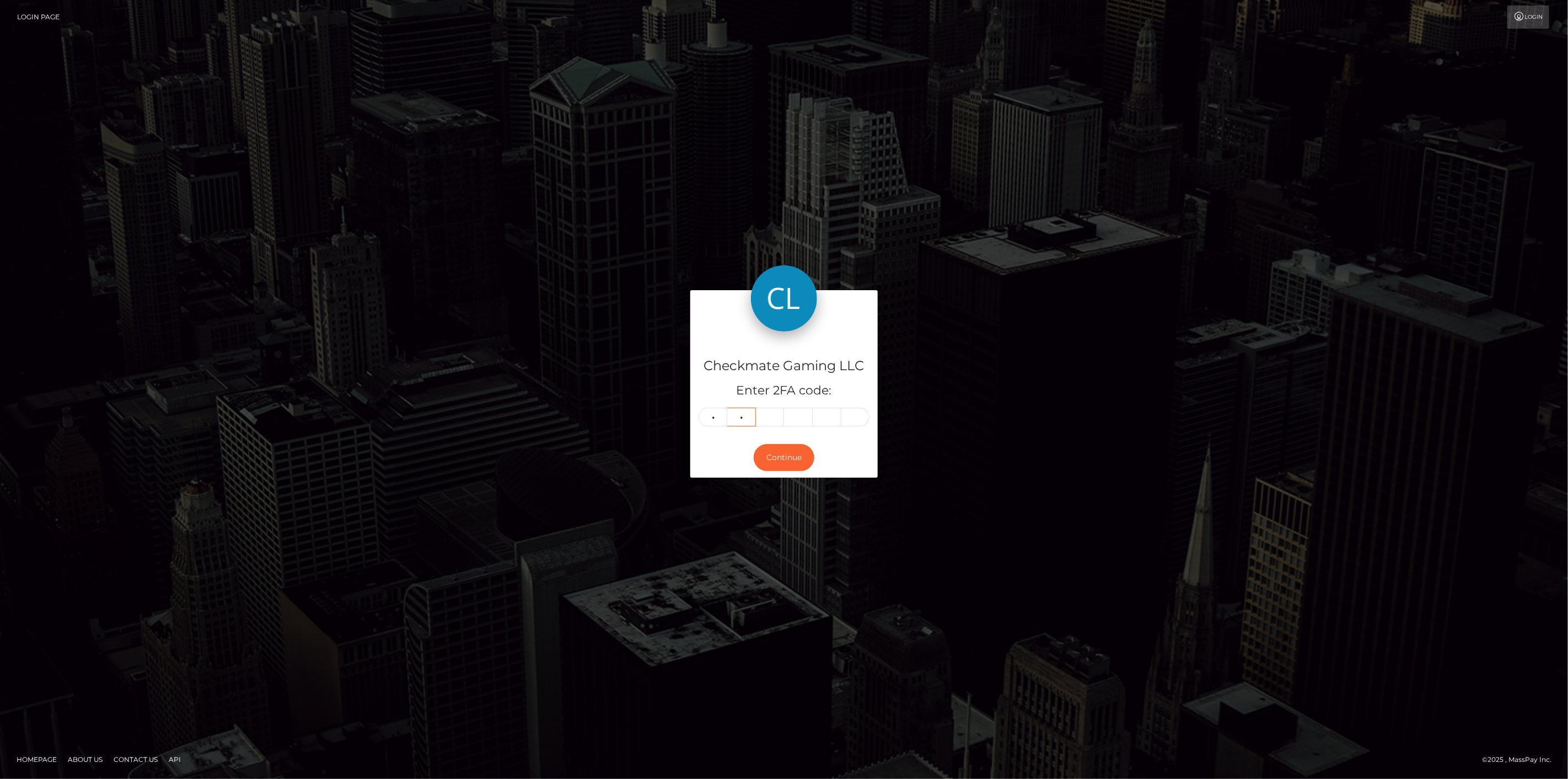
type input "0"
type input "3"
type input "7"
type input "6"
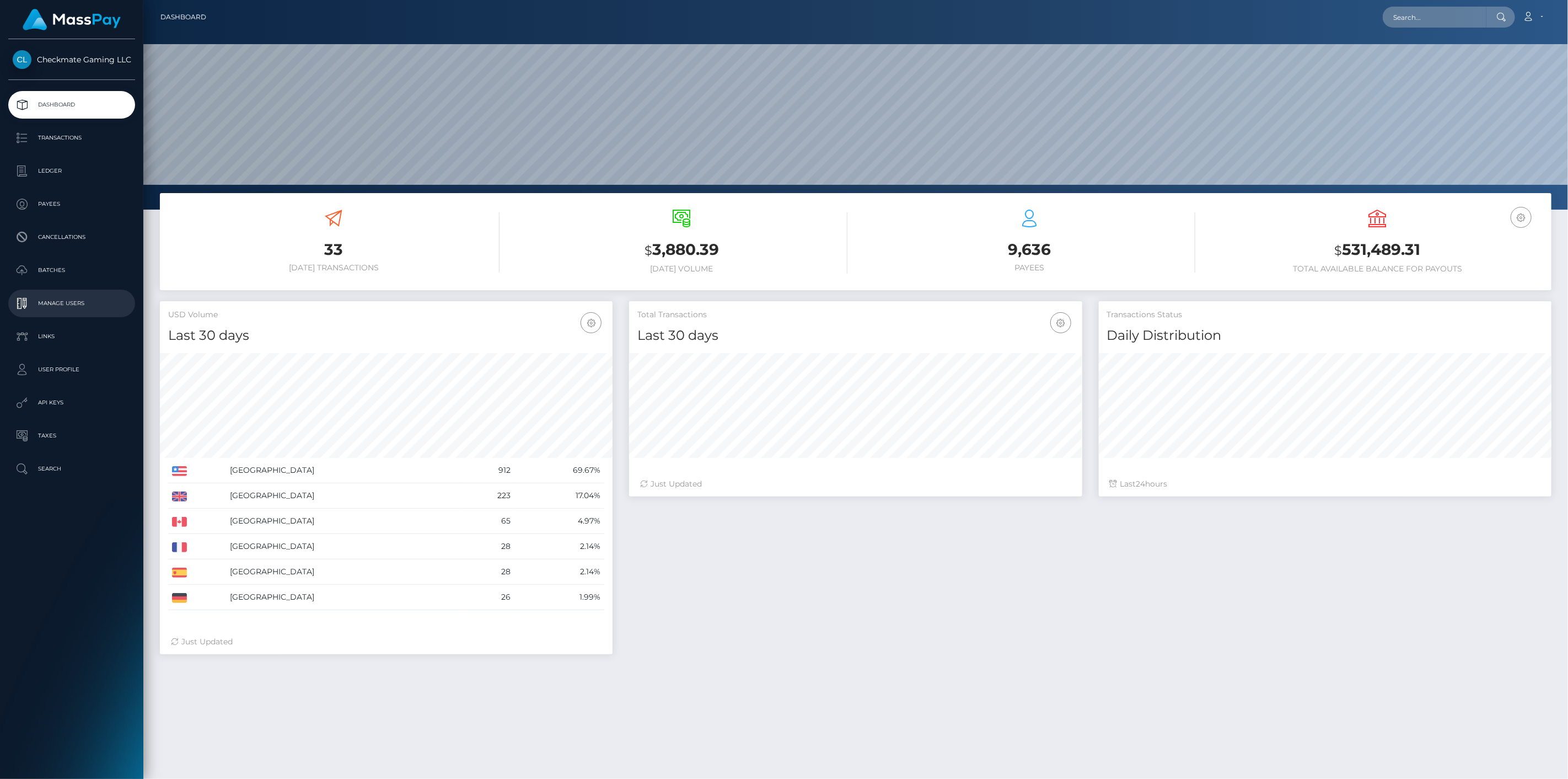
scroll to position [195, 453]
click at [81, 209] on p "Payees" at bounding box center [72, 203] width 118 height 17
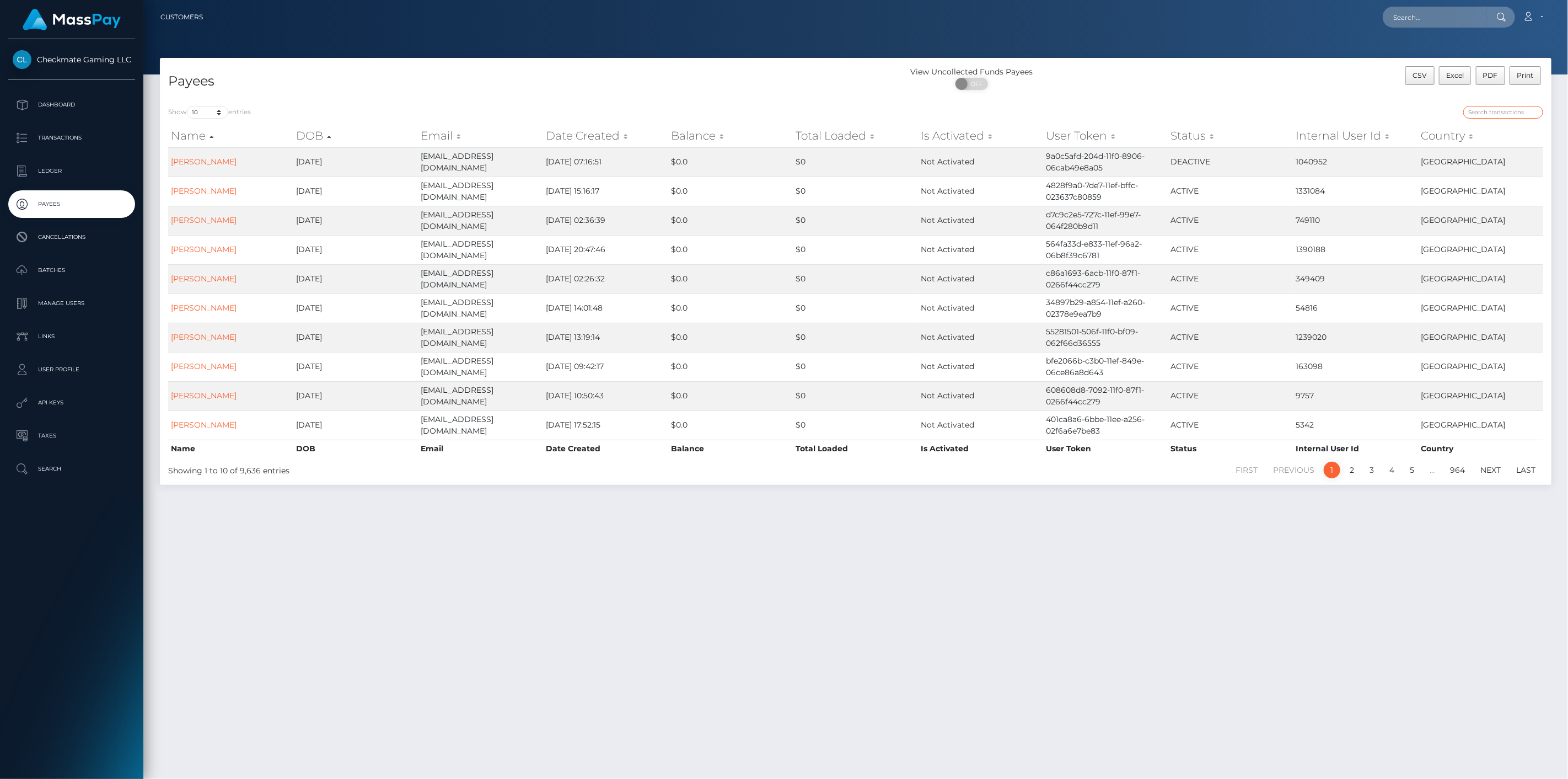
click at [1500, 111] on input "search" at bounding box center [1502, 112] width 80 height 13
paste input "10713"
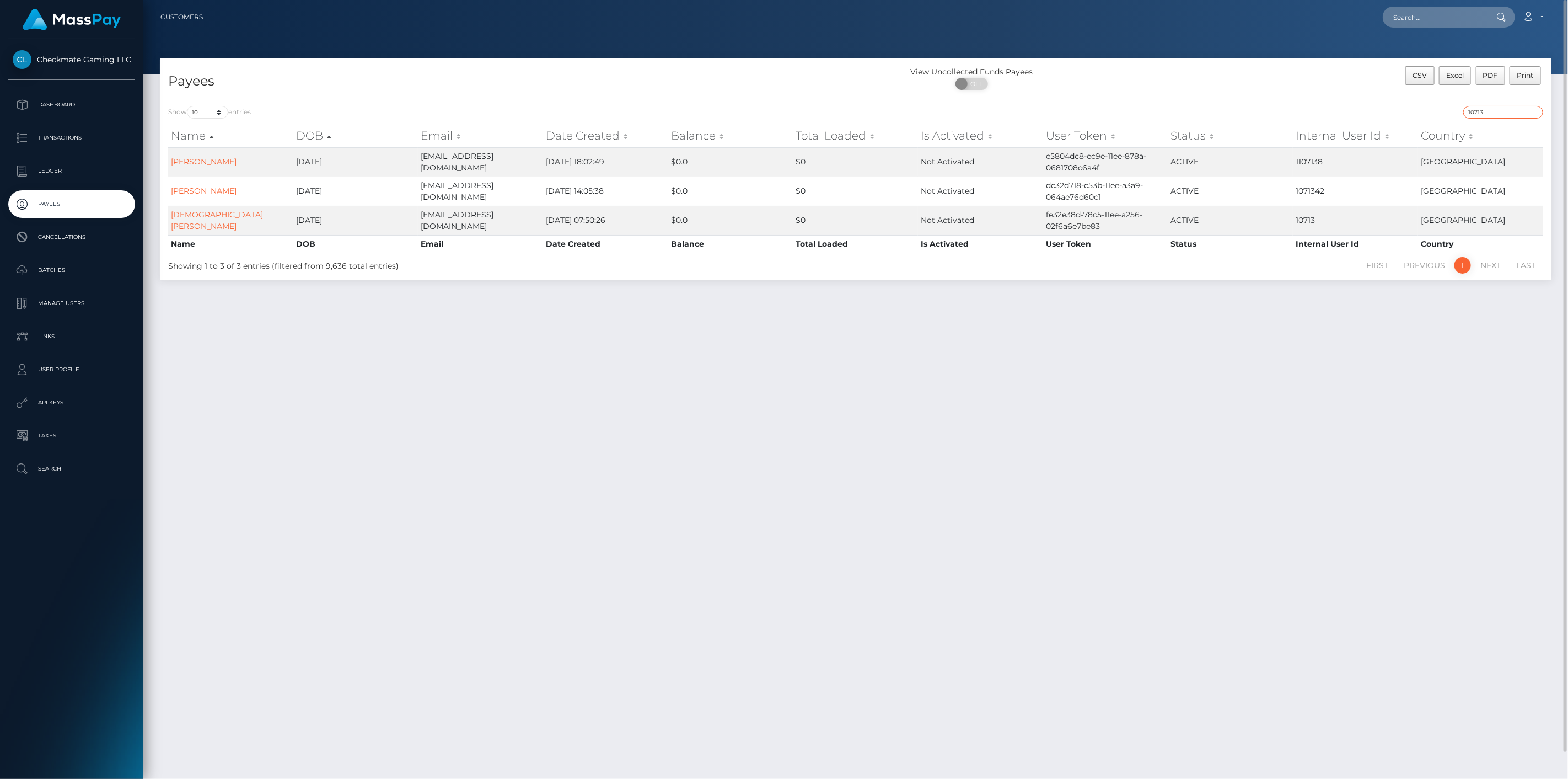
type input "10713"
click at [218, 216] on link "Christian Leyva" at bounding box center [216, 220] width 92 height 22
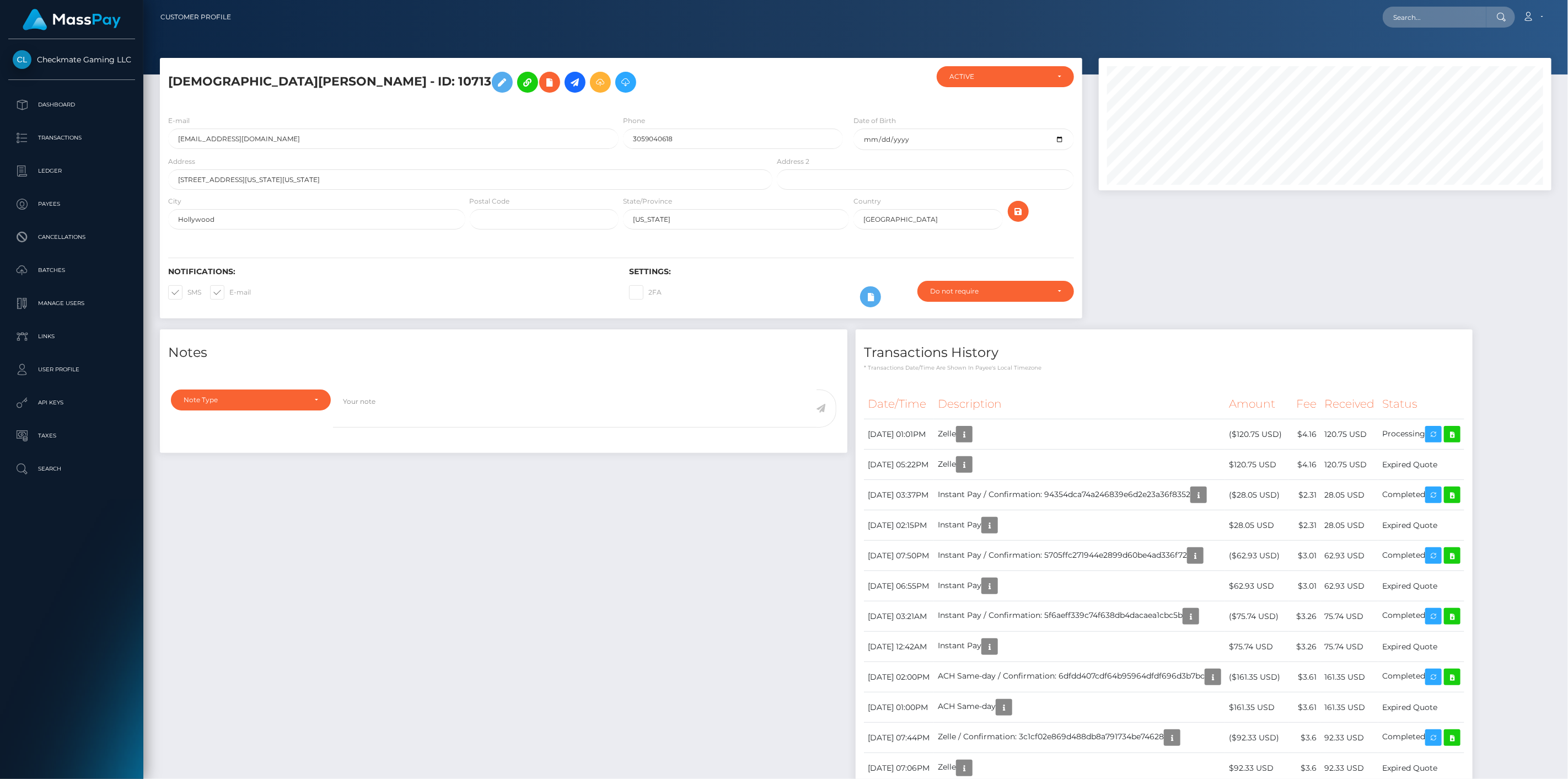
scroll to position [132, 453]
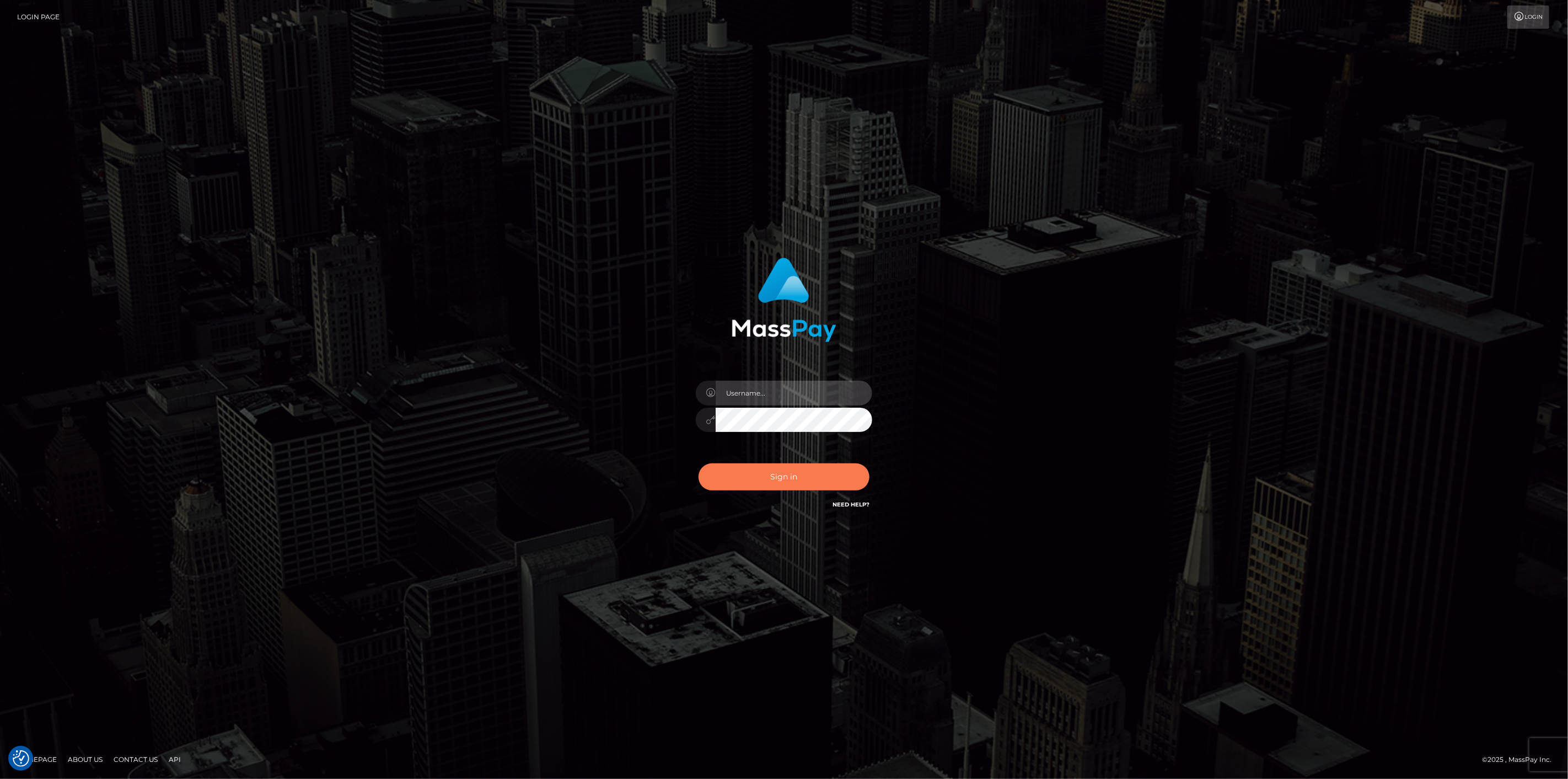
type input "scott.cm"
click at [795, 470] on button "Sign in" at bounding box center [784, 476] width 171 height 27
type input "scott.cm"
click at [743, 483] on button "Sign in" at bounding box center [784, 476] width 171 height 27
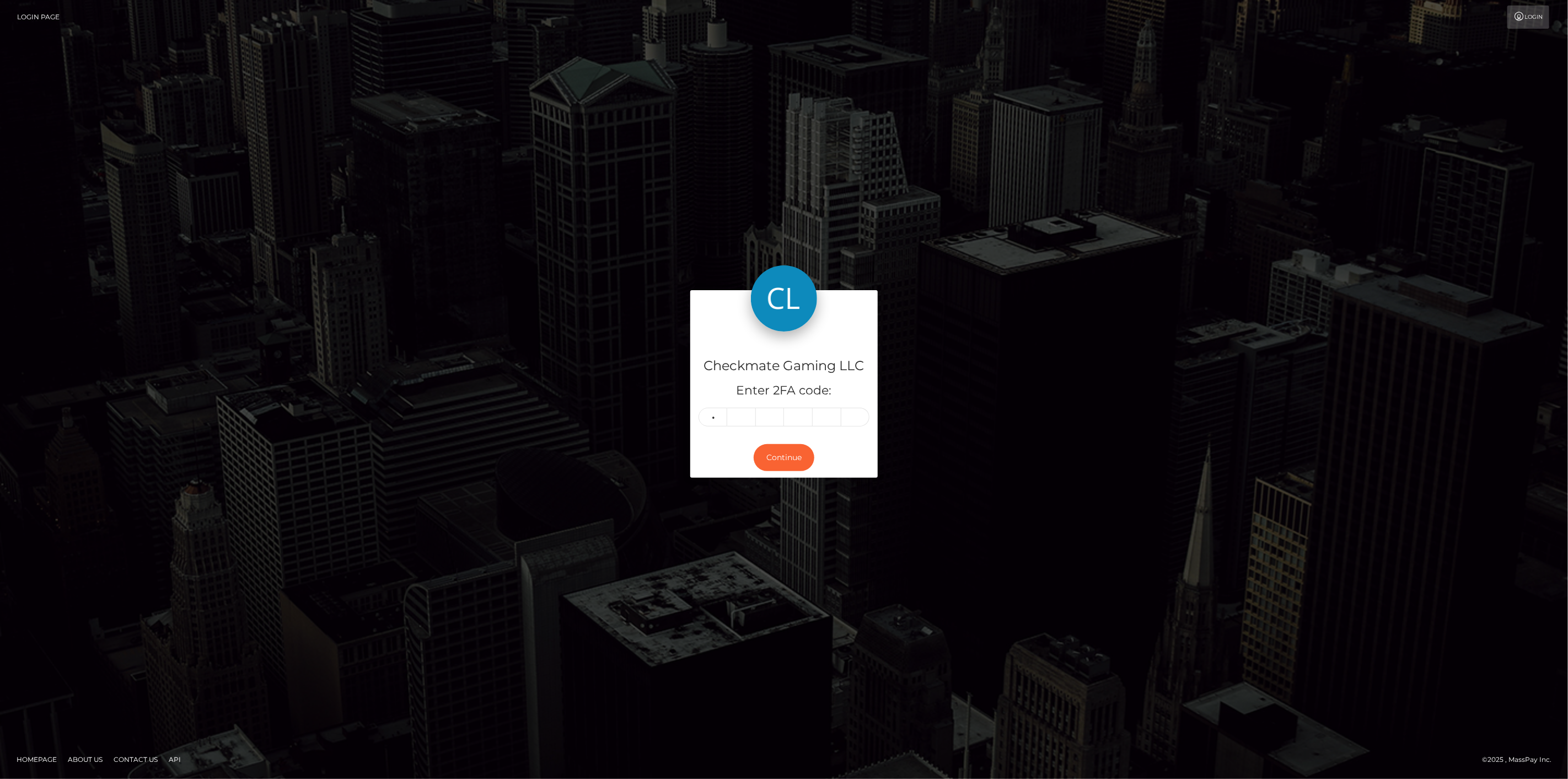
type input "2"
type input "1"
type input "8"
type input "0"
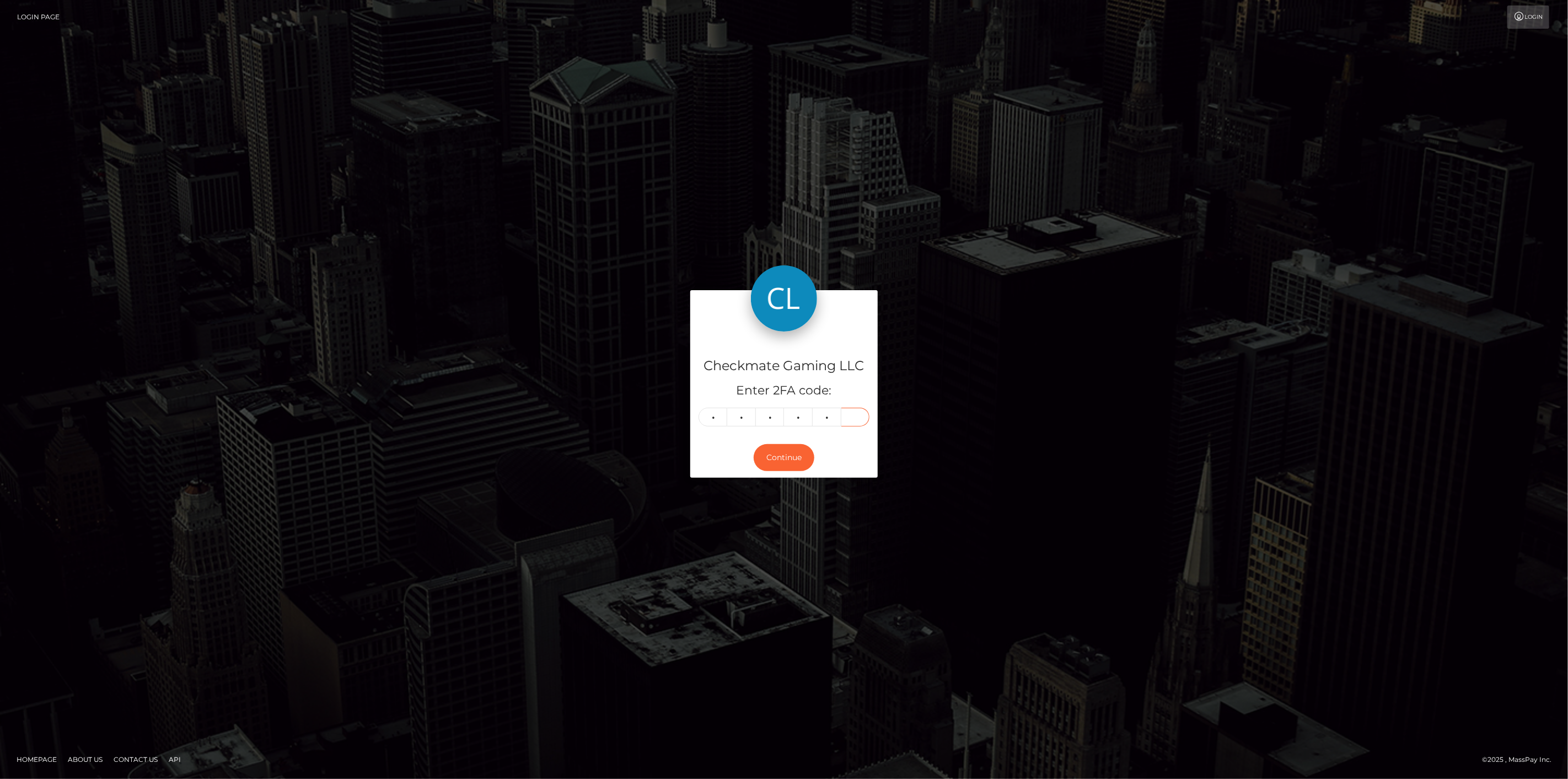
type input "8"
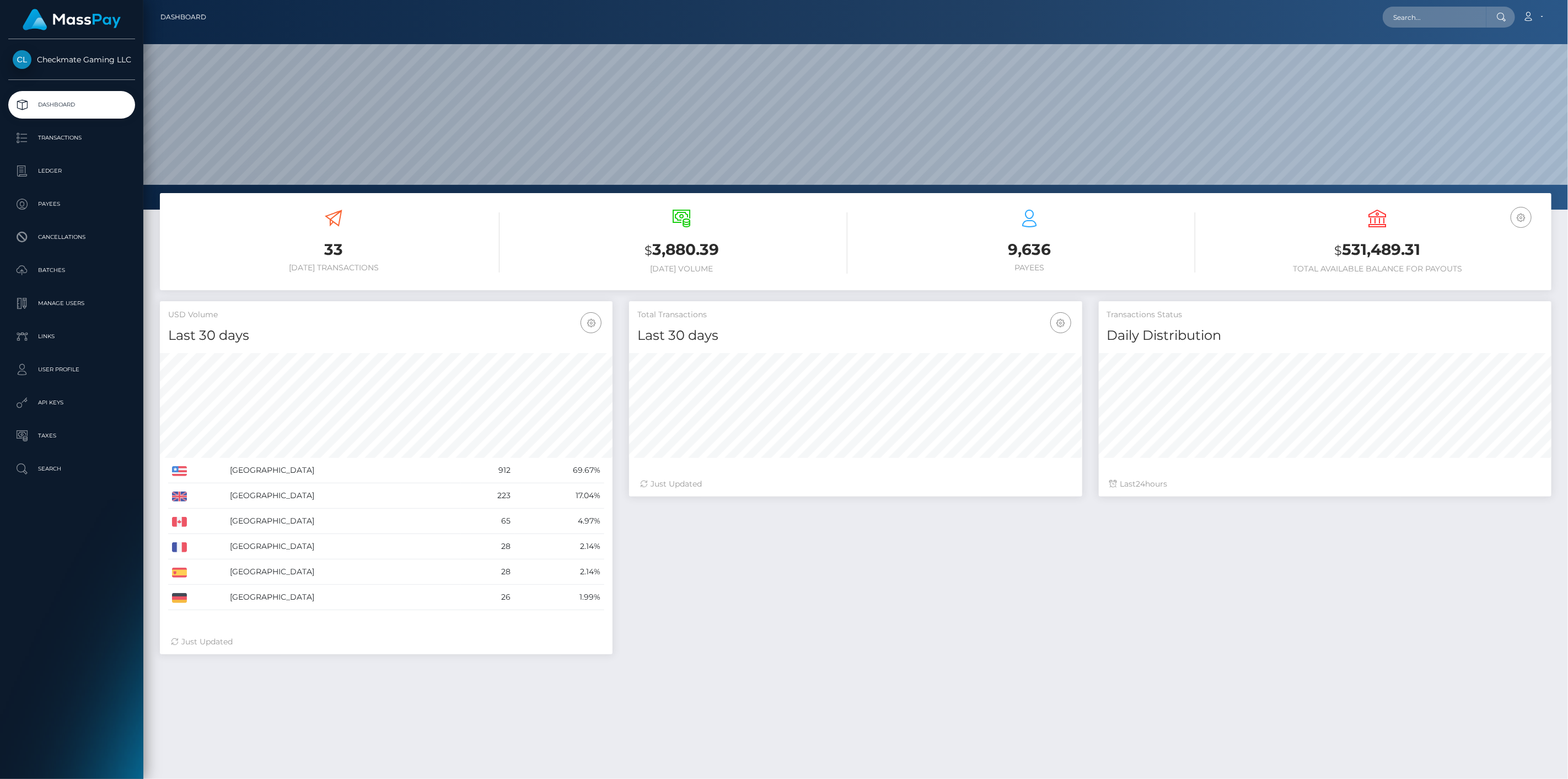
scroll to position [195, 453]
click at [70, 139] on p "Transactions" at bounding box center [72, 137] width 118 height 17
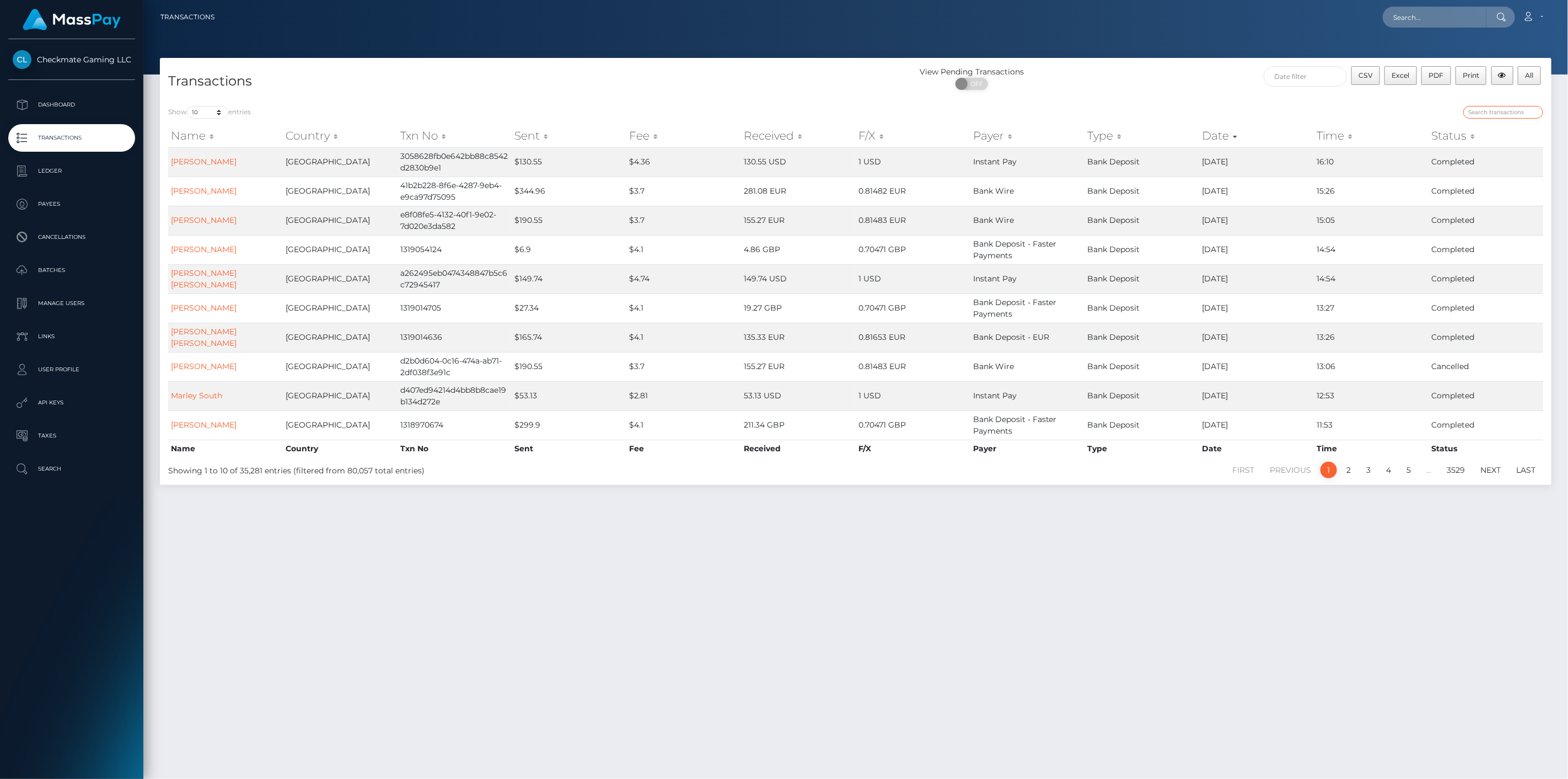
click at [1528, 115] on input "search" at bounding box center [1502, 112] width 80 height 13
type input "zelle"
click at [210, 107] on select "10 25 50 100 250 500 1,000 3,500" at bounding box center [207, 112] width 41 height 13
select select "100"
click at [187, 106] on select "10 25 50 100 250 500 1,000 3,500" at bounding box center [207, 112] width 41 height 13
